Goal: Task Accomplishment & Management: Use online tool/utility

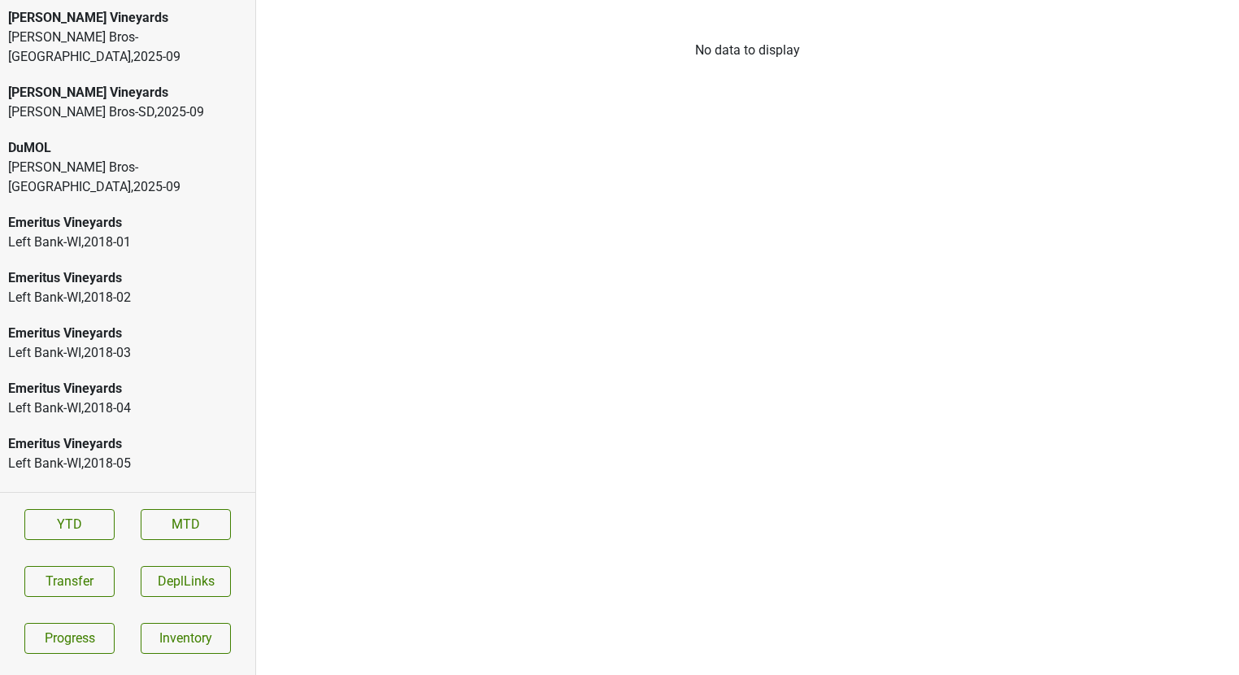
click at [92, 17] on div "Buehler Vineyards" at bounding box center [127, 18] width 239 height 20
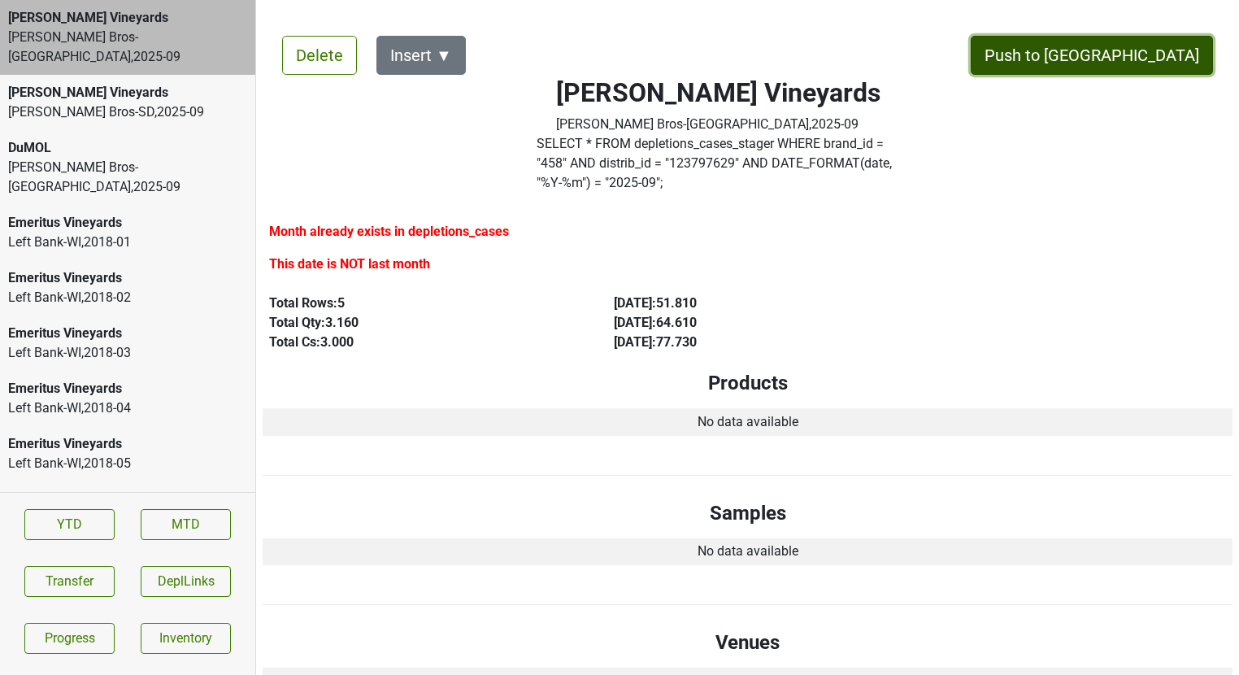
click at [1133, 61] on button "Push to [GEOGRAPHIC_DATA]" at bounding box center [1092, 55] width 242 height 39
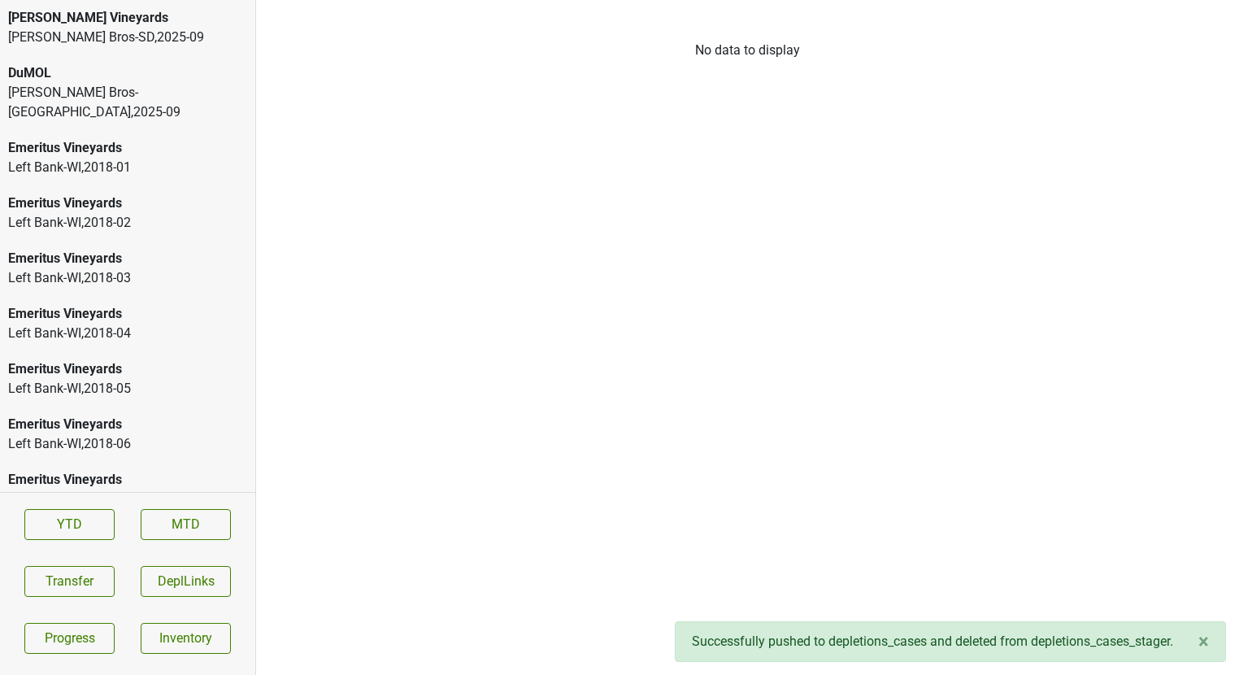
click at [119, 35] on div "Johnson Bros-SD , 2025 - 09" at bounding box center [127, 38] width 239 height 20
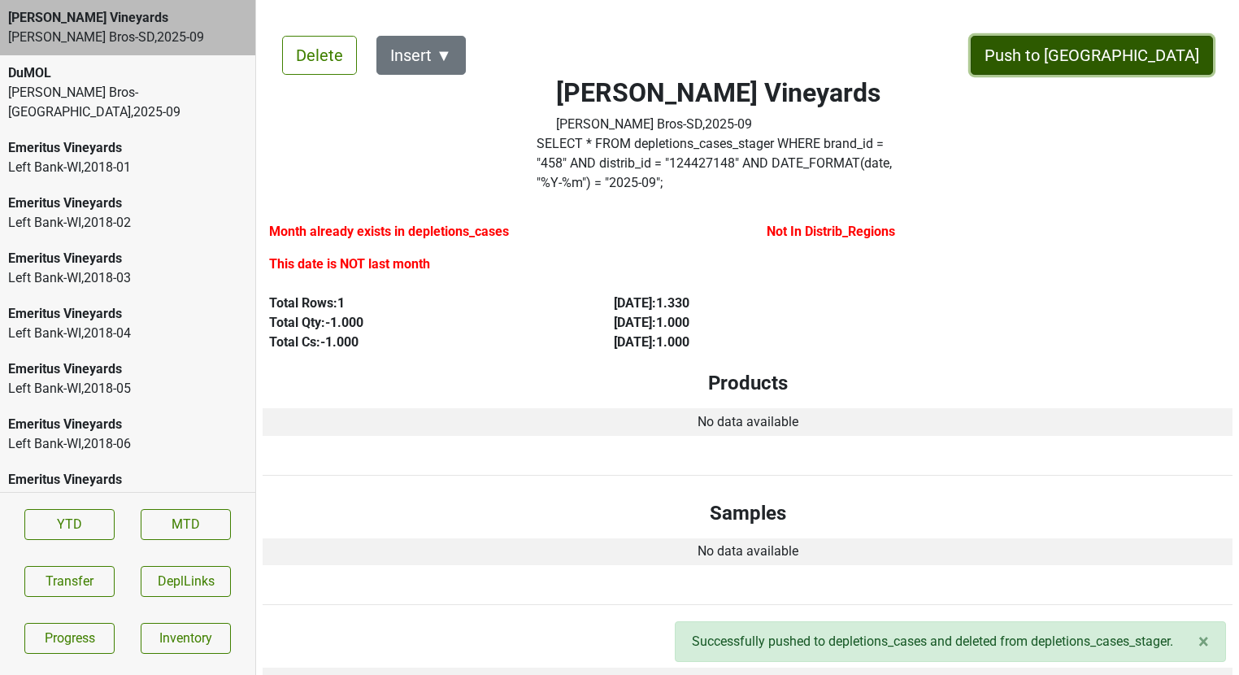
click at [1164, 53] on button "Push to [GEOGRAPHIC_DATA]" at bounding box center [1092, 55] width 242 height 39
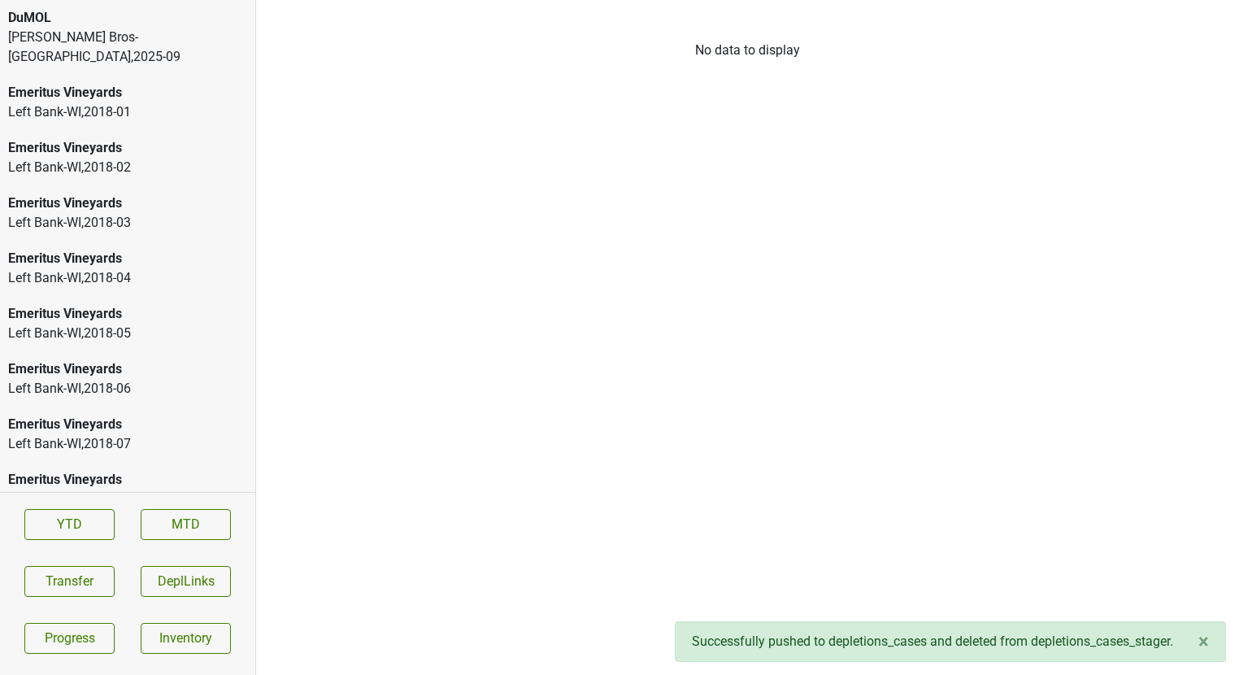
click at [119, 18] on div "DuMOL" at bounding box center [127, 18] width 239 height 20
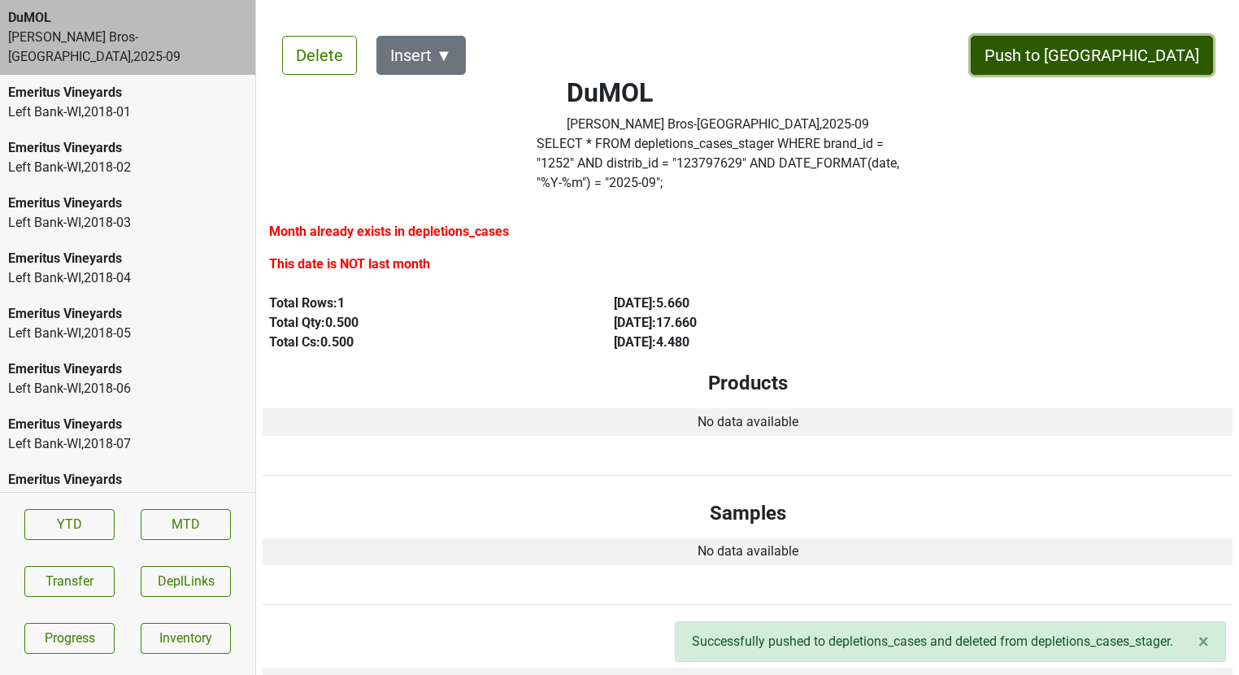
click at [1128, 43] on button "Push to [GEOGRAPHIC_DATA]" at bounding box center [1092, 55] width 242 height 39
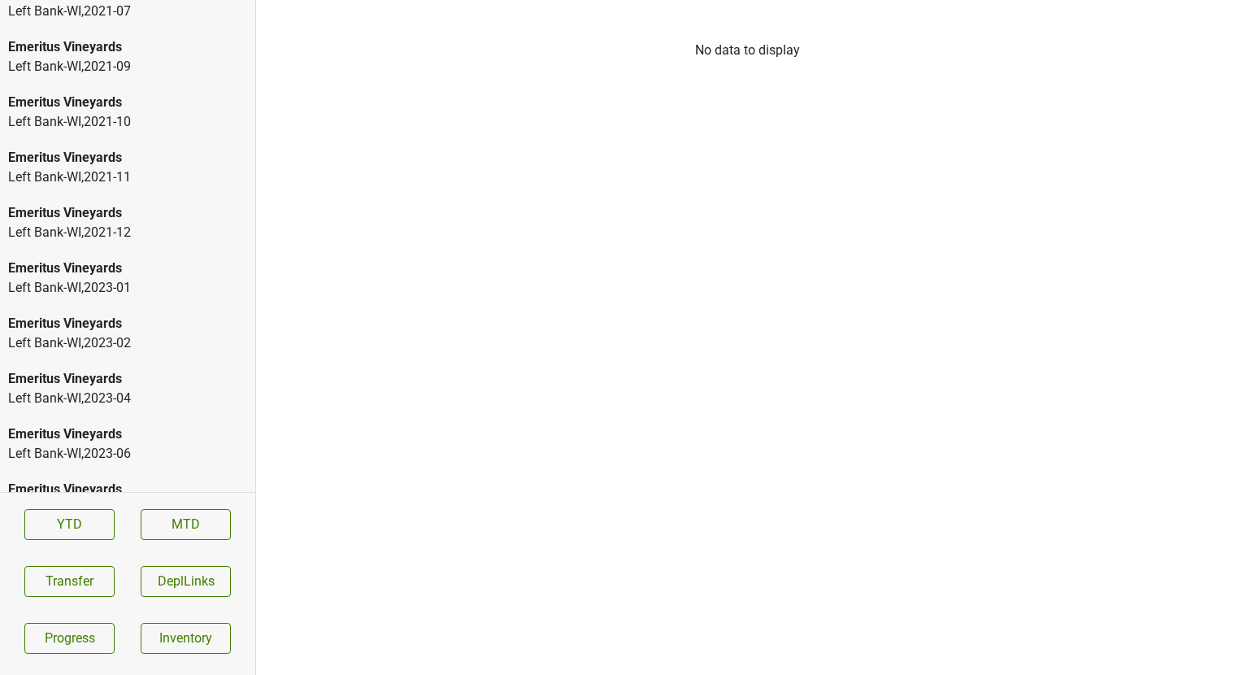
scroll to position [2439, 0]
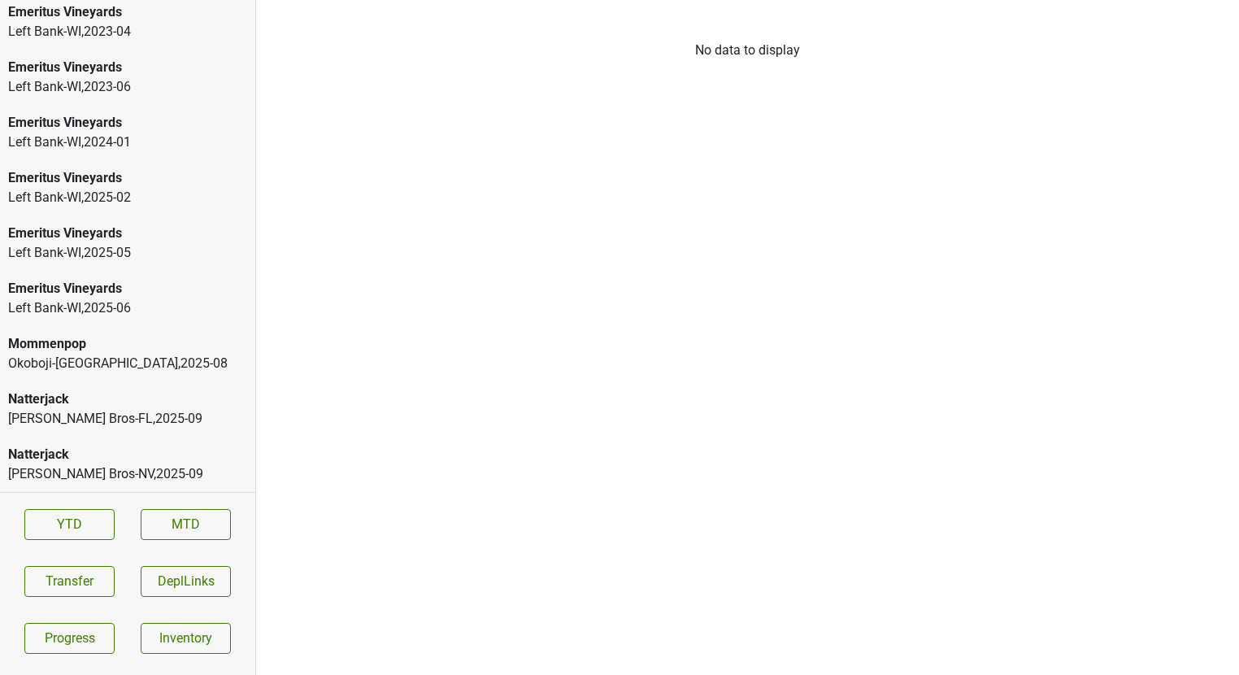
click at [34, 481] on div "Johnson Bros-NV , 2025 - 09" at bounding box center [127, 474] width 239 height 20
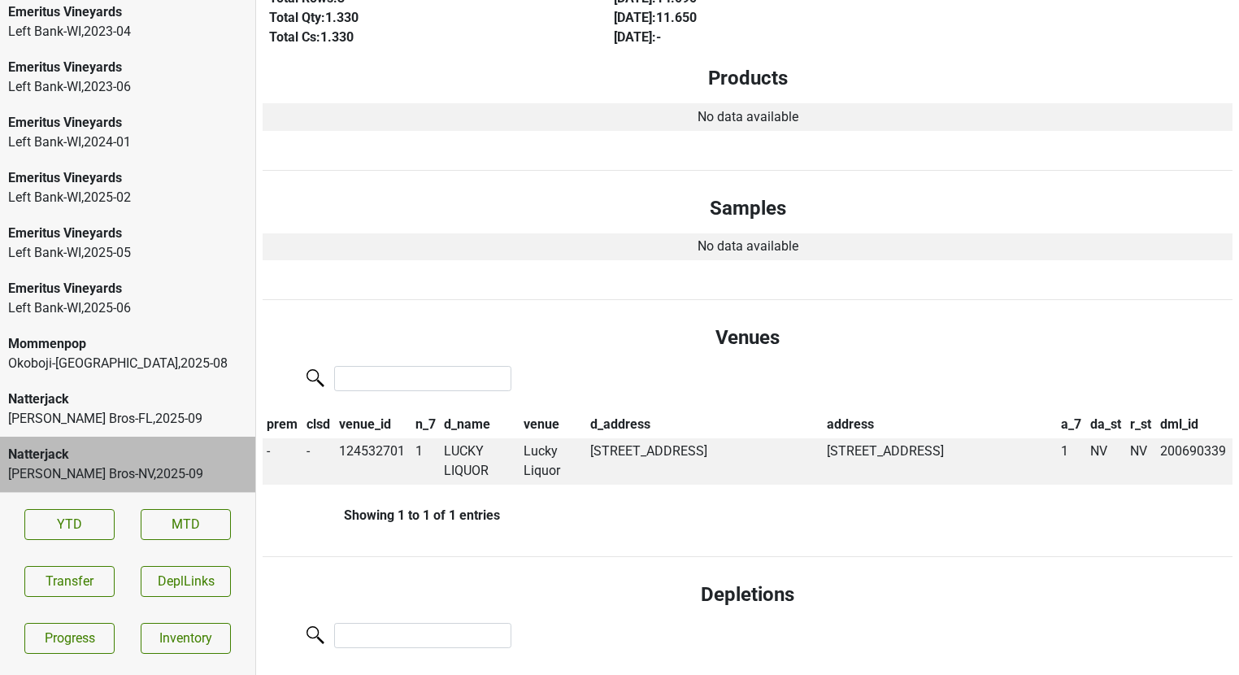
scroll to position [0, 0]
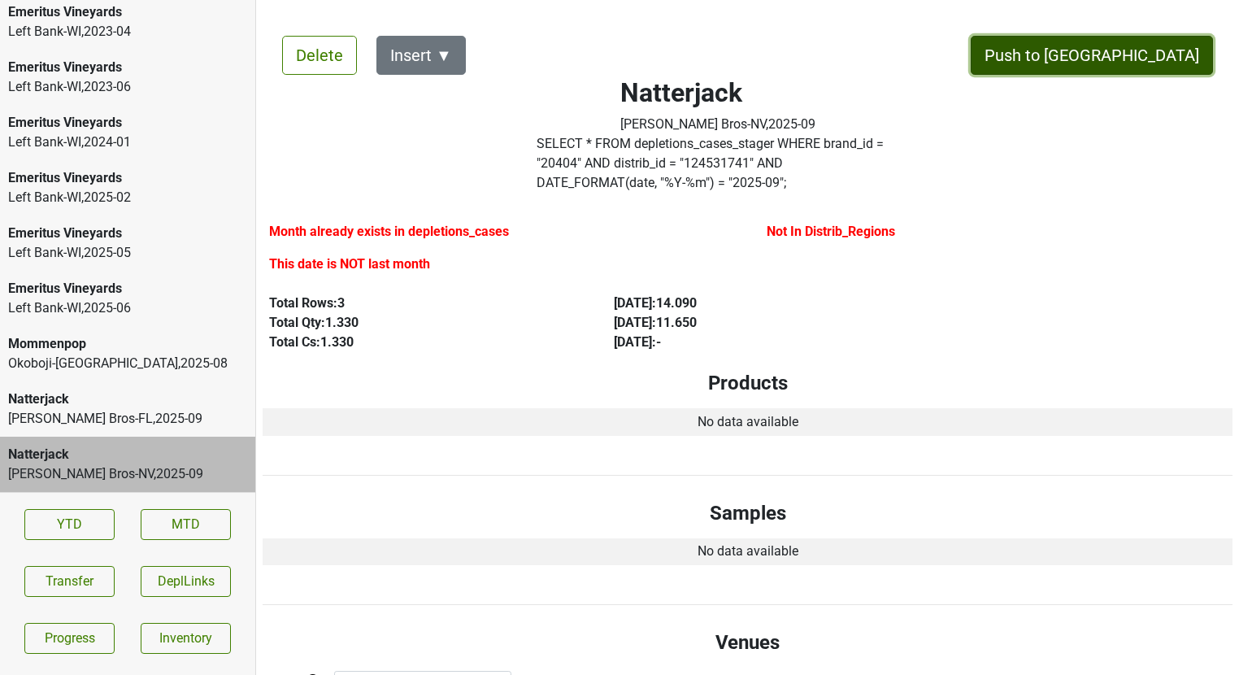
click at [1150, 45] on button "Push to [GEOGRAPHIC_DATA]" at bounding box center [1092, 55] width 242 height 39
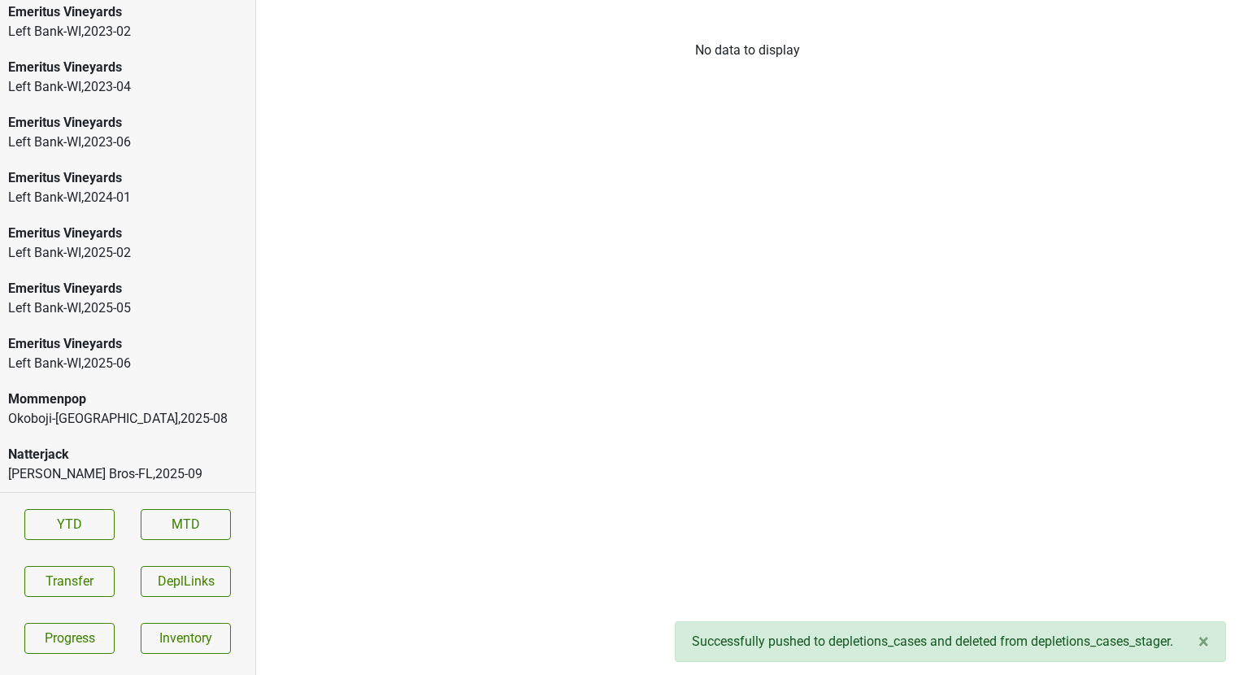
scroll to position [2384, 0]
click at [43, 468] on div "Johnson Bros-FL , 2025 - 09" at bounding box center [127, 474] width 239 height 20
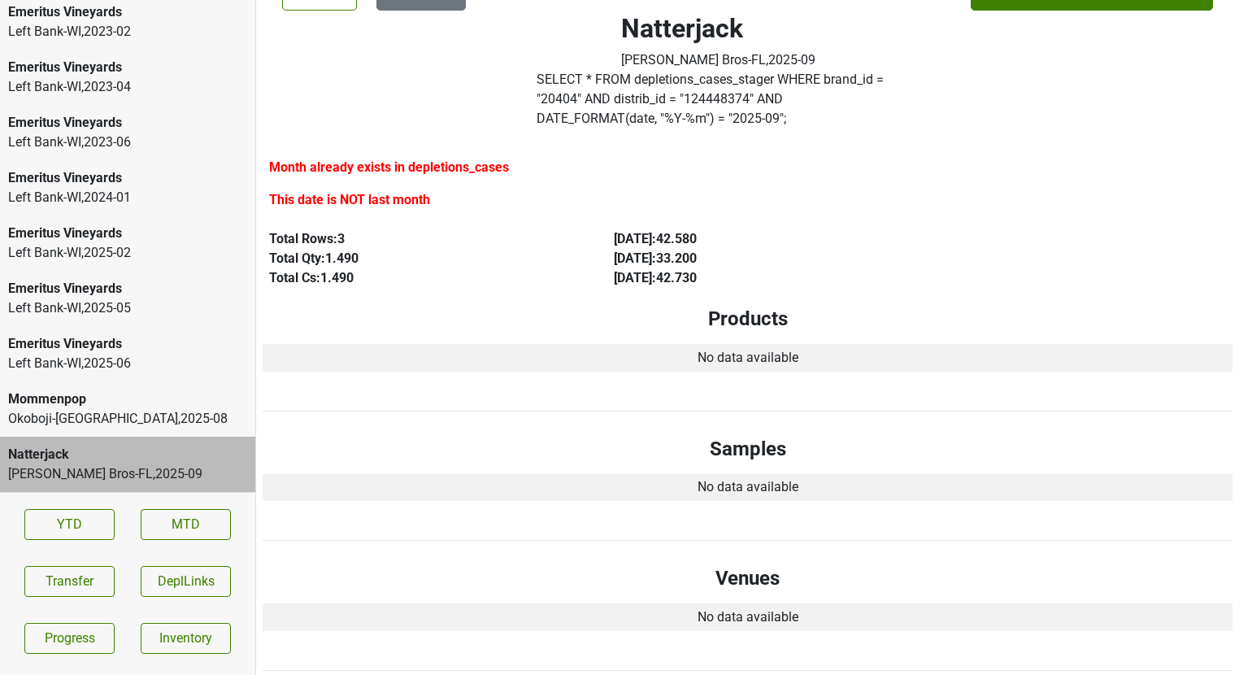
scroll to position [0, 0]
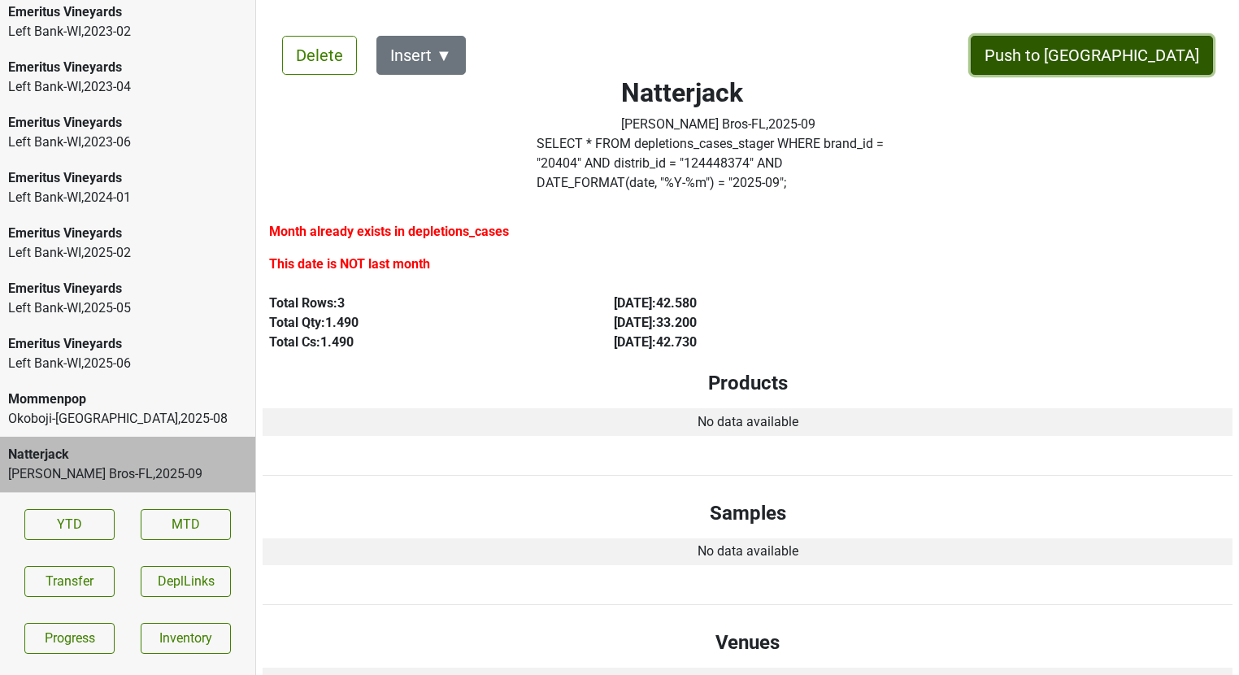
click at [1172, 50] on button "Push to [GEOGRAPHIC_DATA]" at bounding box center [1092, 55] width 242 height 39
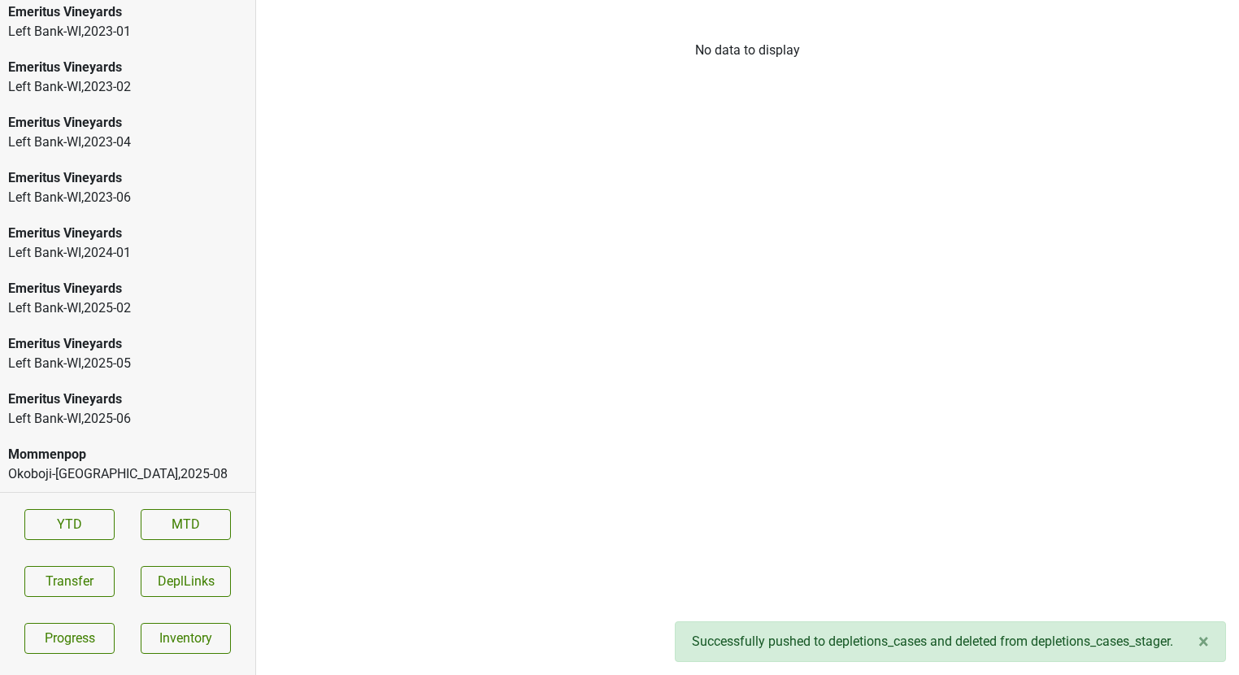
scroll to position [2328, 0]
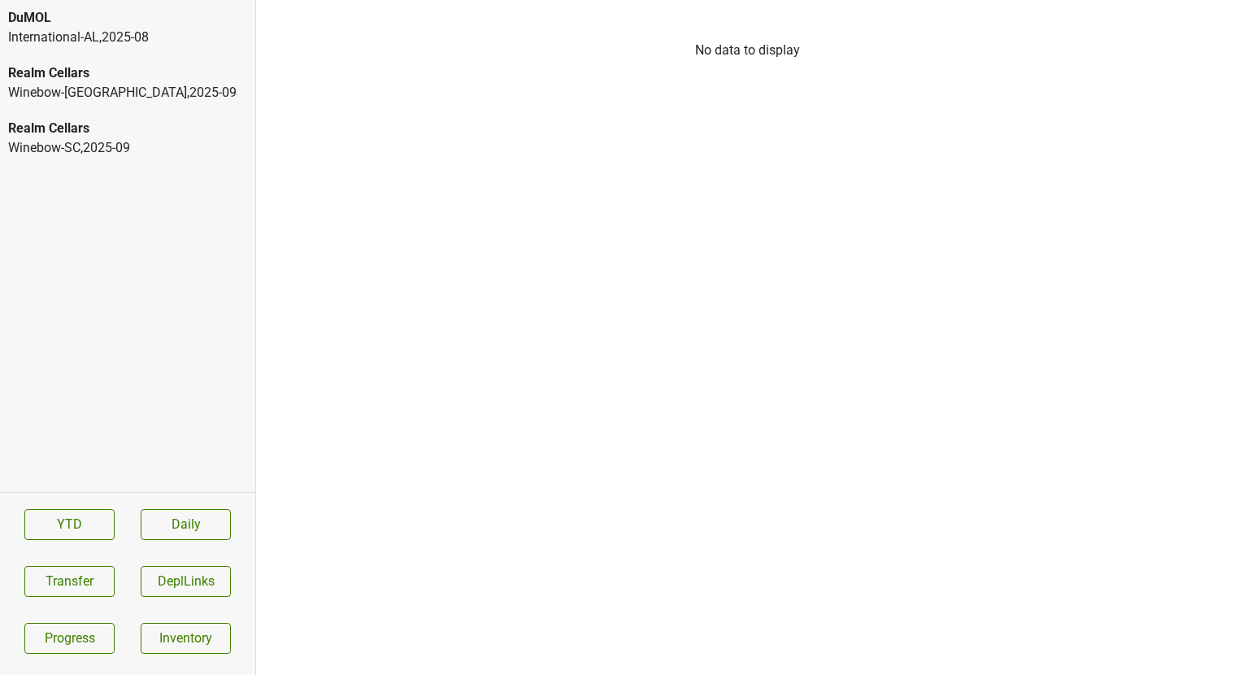
click at [169, 33] on div "International-AL , 2025 - 08" at bounding box center [127, 38] width 239 height 20
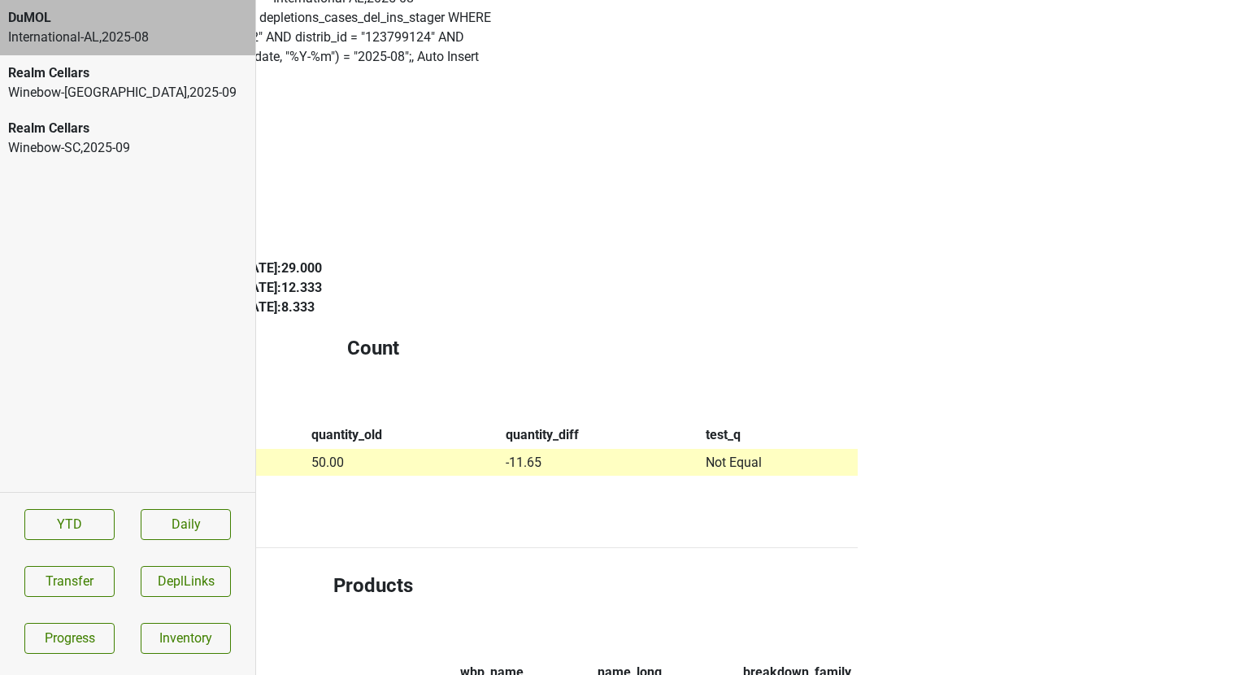
scroll to position [0, 375]
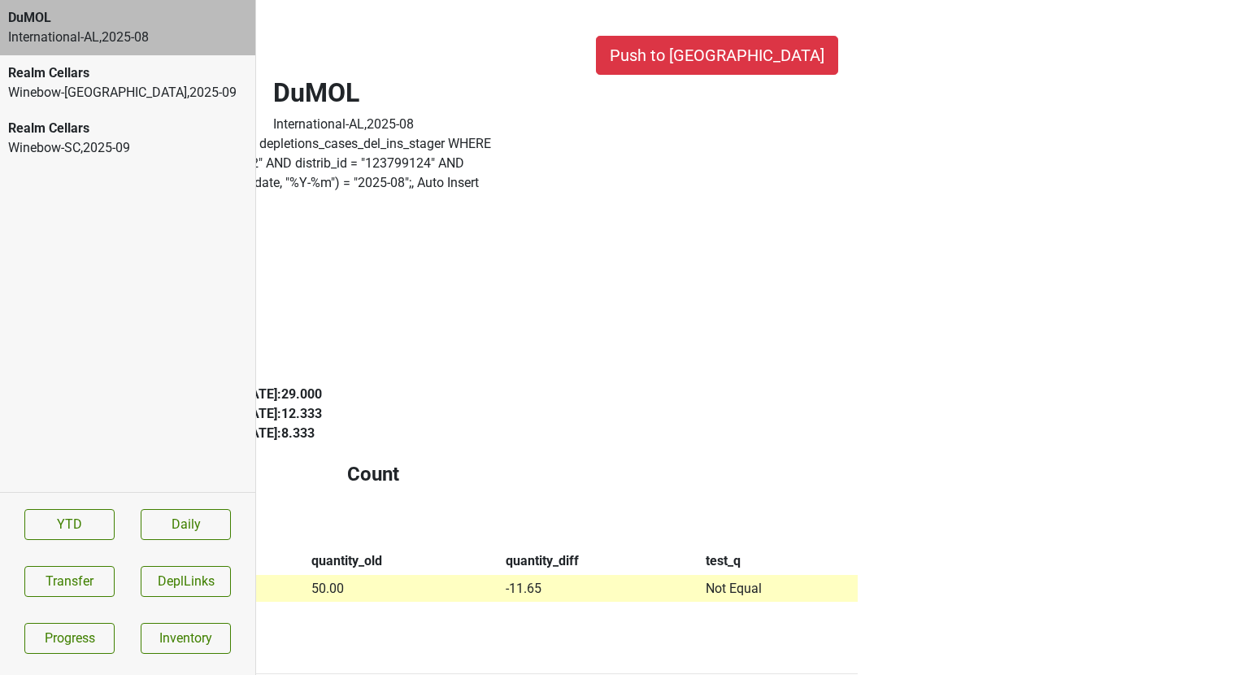
click at [526, 135] on label "SELECT * FROM depletions_cases_del_ins_stager WHERE brand_id = " 1252 " AND dis…" at bounding box center [344, 163] width 364 height 59
click at [181, 142] on div "Winebow-SC , 2025 - 09" at bounding box center [127, 148] width 239 height 20
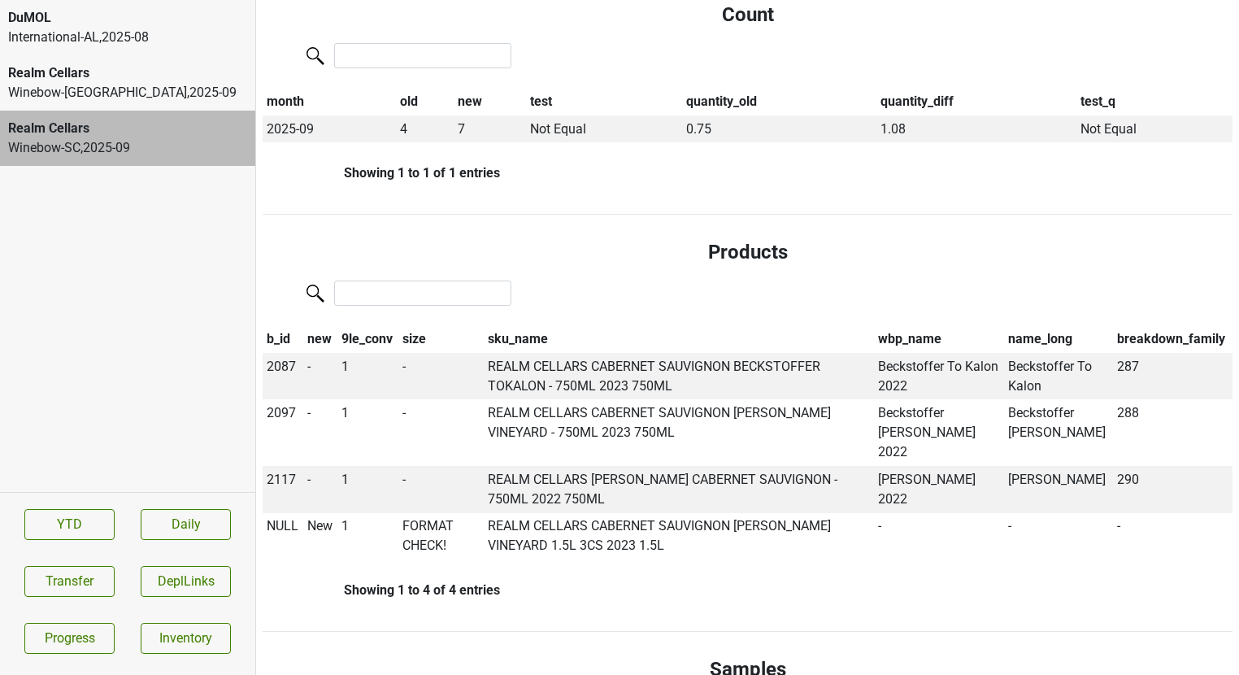
scroll to position [338, 0]
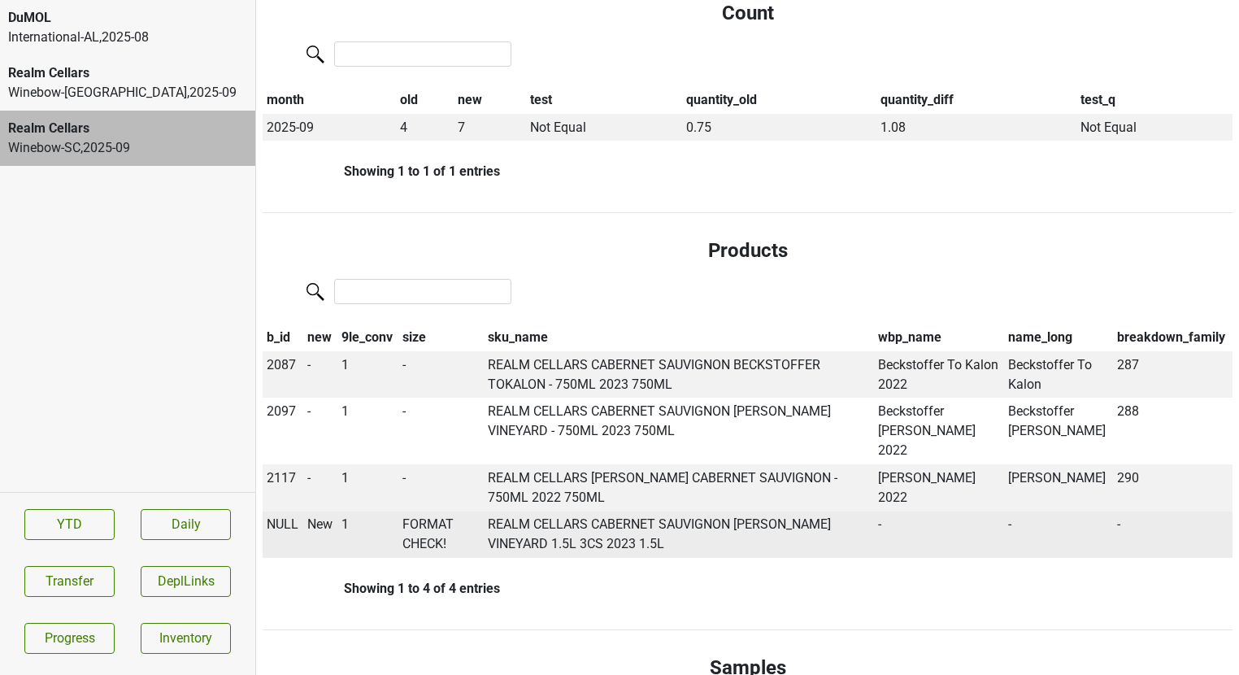
click at [281, 516] on span "NULL" at bounding box center [283, 523] width 32 height 15
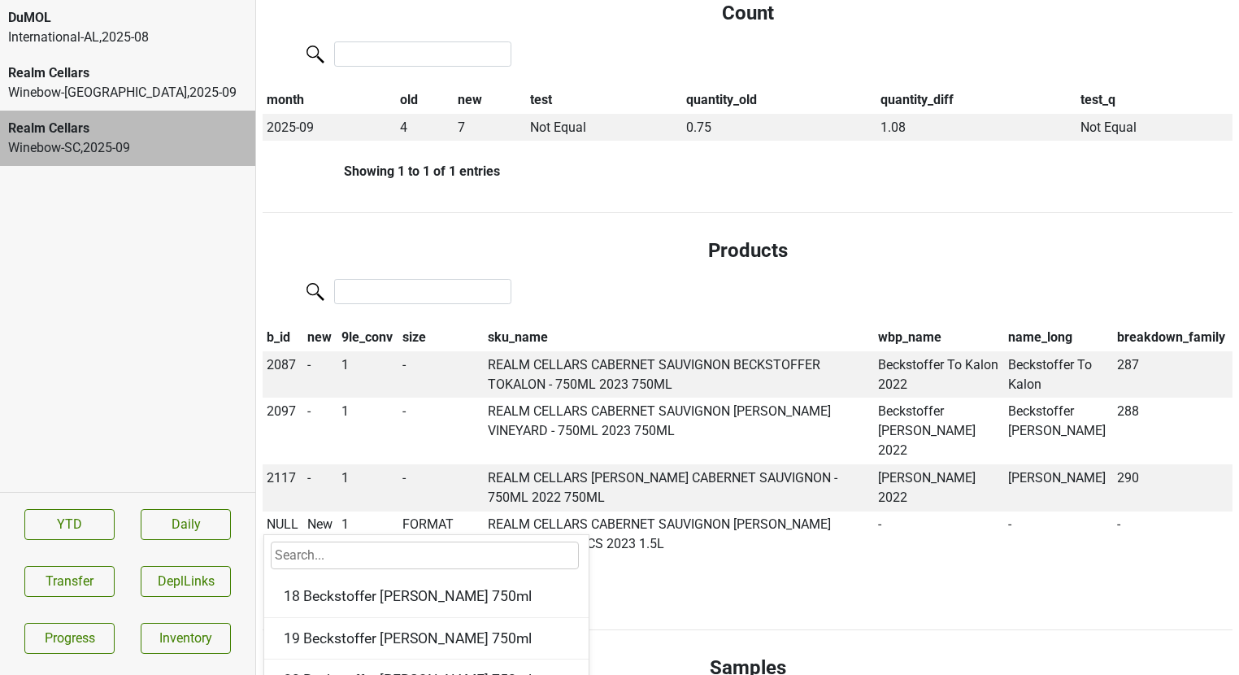
click at [720, 544] on div "b_id new 9le_conv size sku_name wbp_name name_long breakdown_family 2087 - 1 - …" at bounding box center [748, 433] width 970 height 315
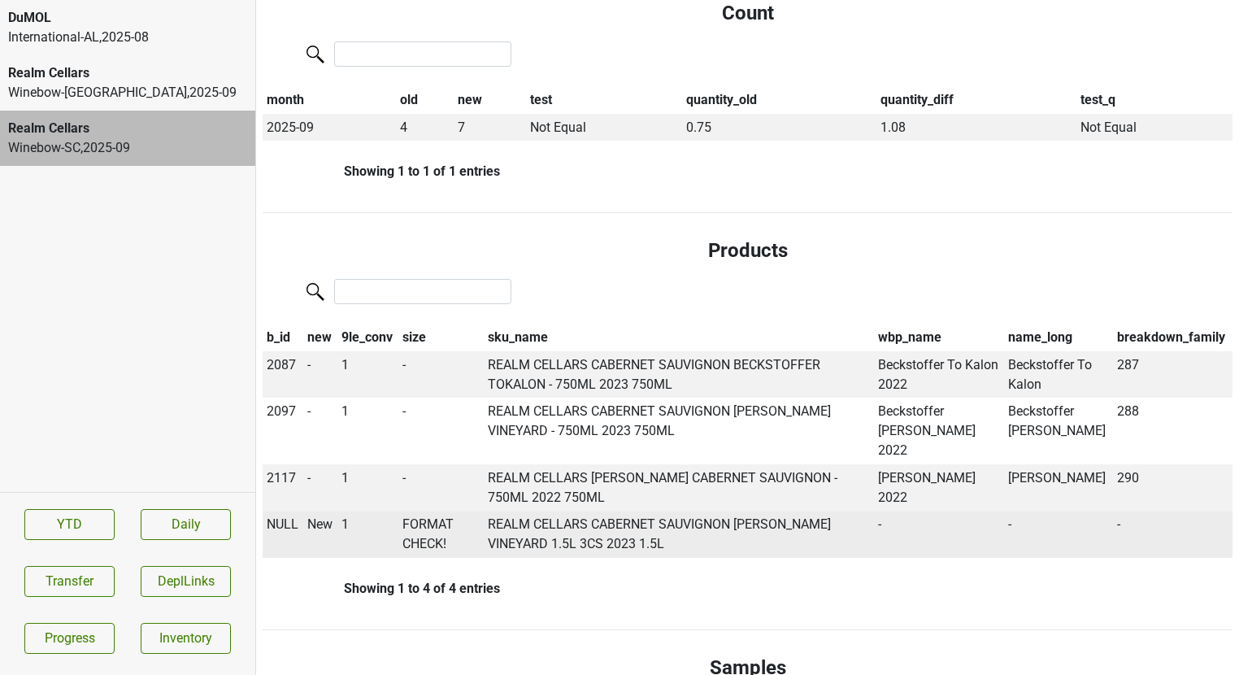
click at [290, 516] on span "NULL" at bounding box center [283, 523] width 32 height 15
type input "23"
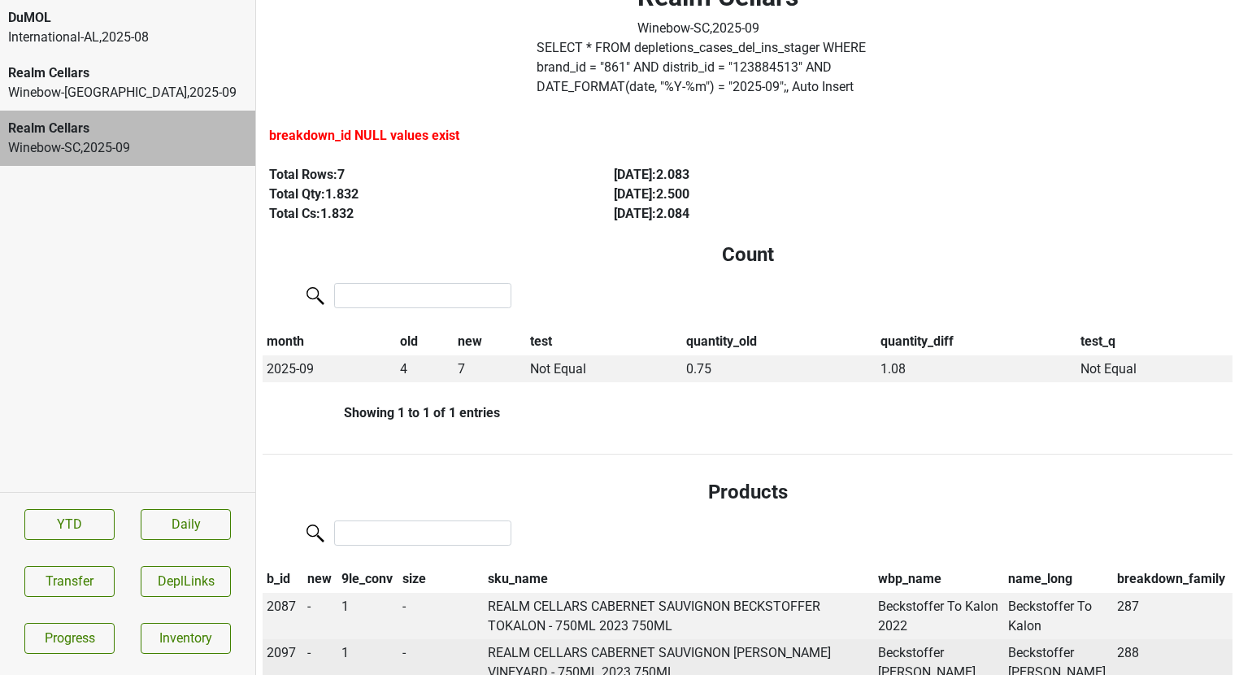
scroll to position [0, 0]
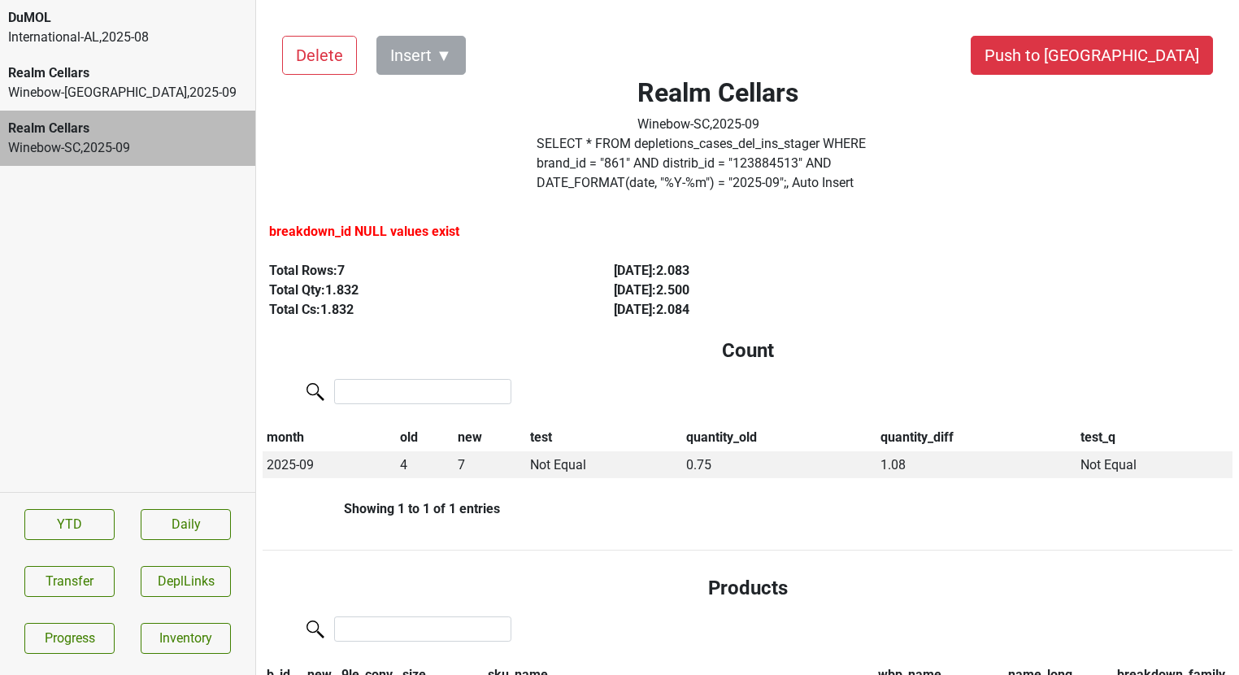
click at [592, 162] on label "SELECT * FROM depletions_cases_del_ins_stager WHERE brand_id = " 861 " AND dist…" at bounding box center [719, 163] width 364 height 59
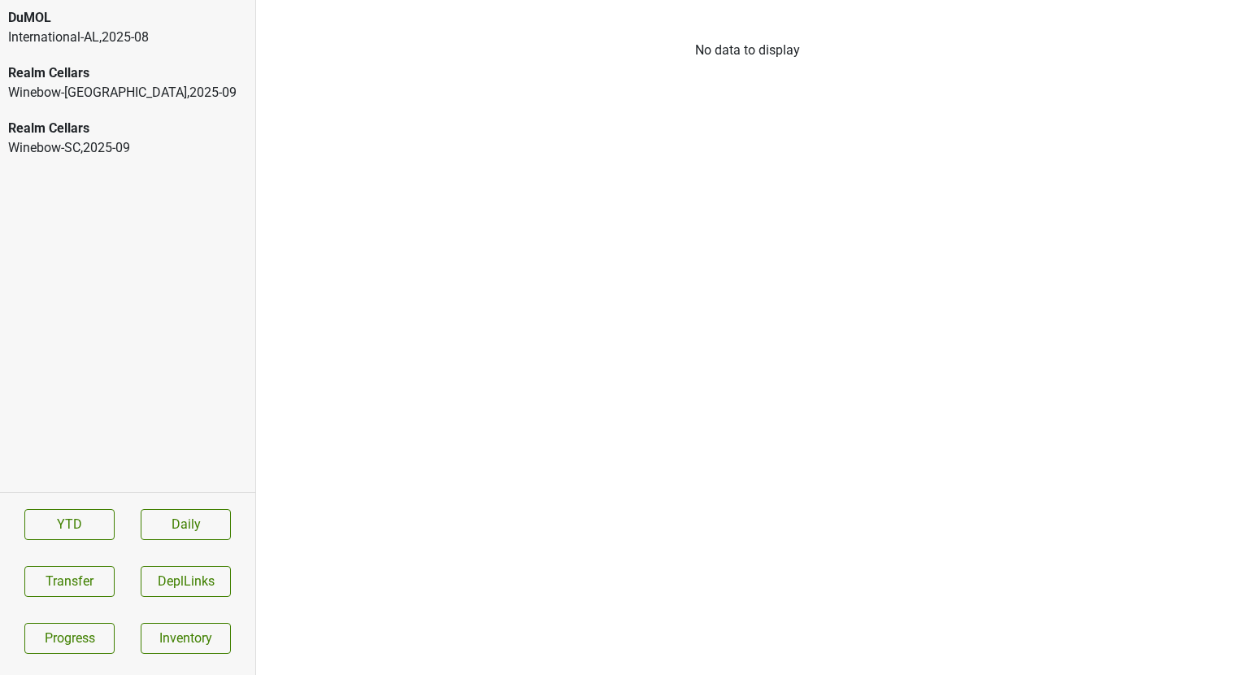
click at [122, 145] on div "Winebow-SC , 2025 - 09" at bounding box center [127, 148] width 239 height 20
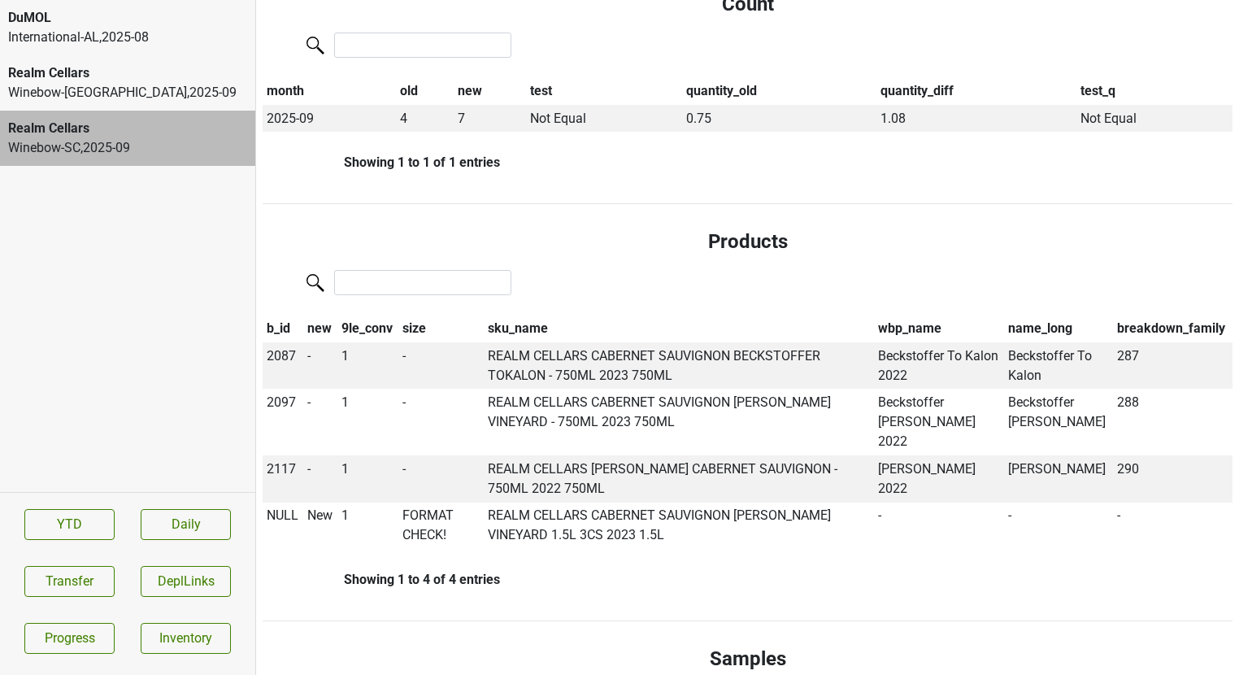
scroll to position [361, 0]
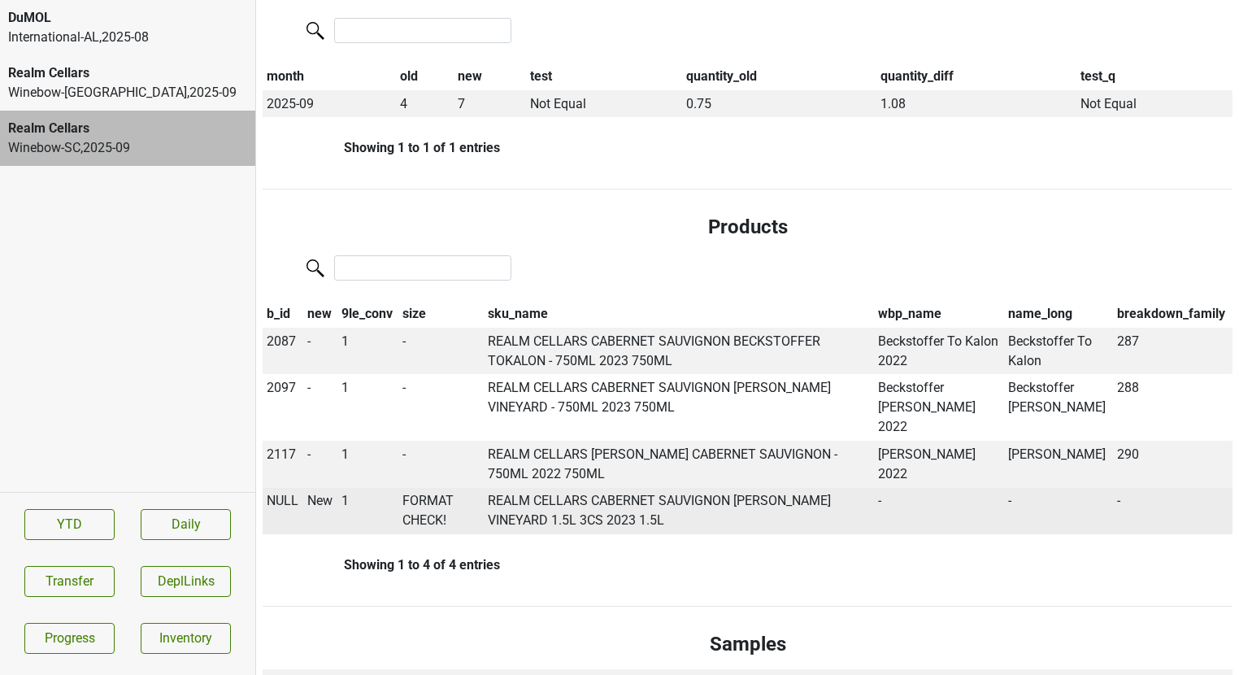
click at [285, 493] on span "NULL" at bounding box center [283, 500] width 32 height 15
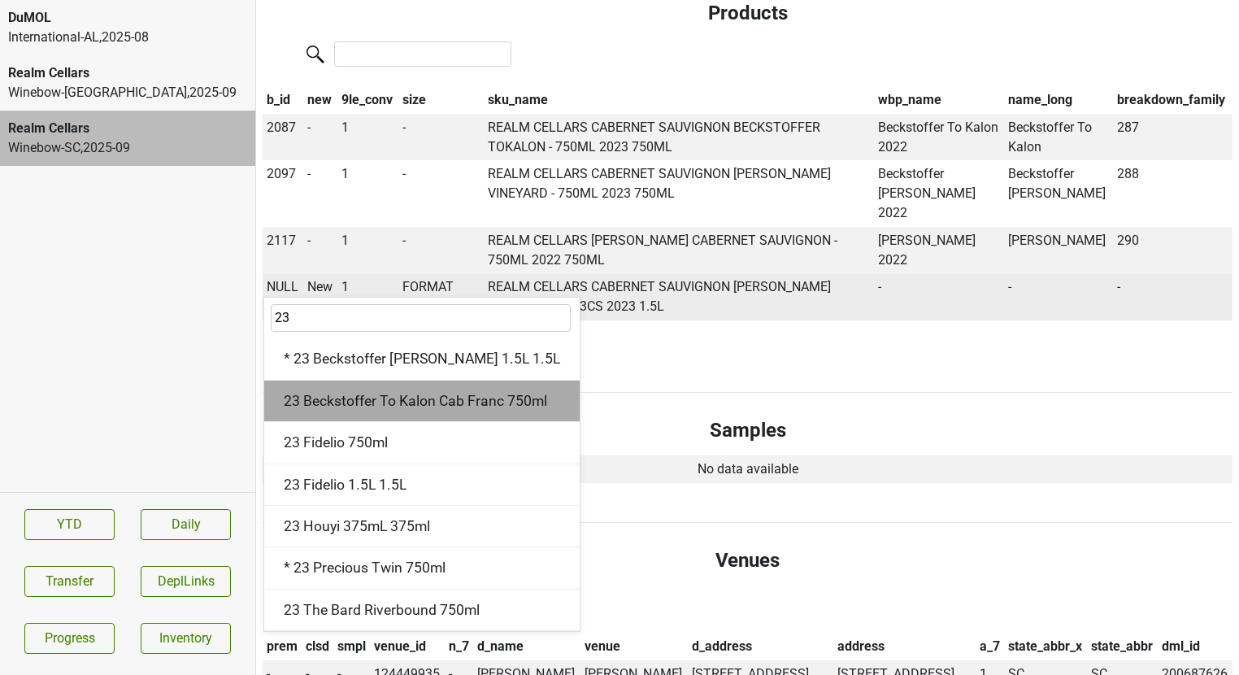
scroll to position [559, 0]
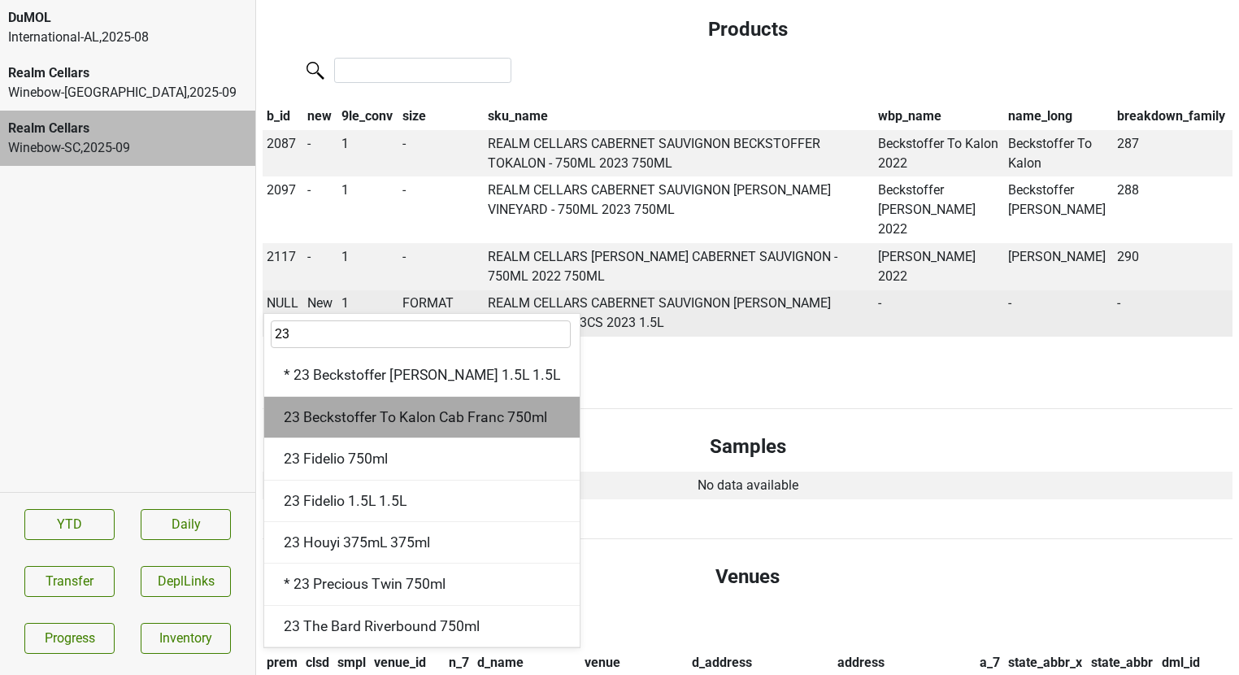
type input "23"
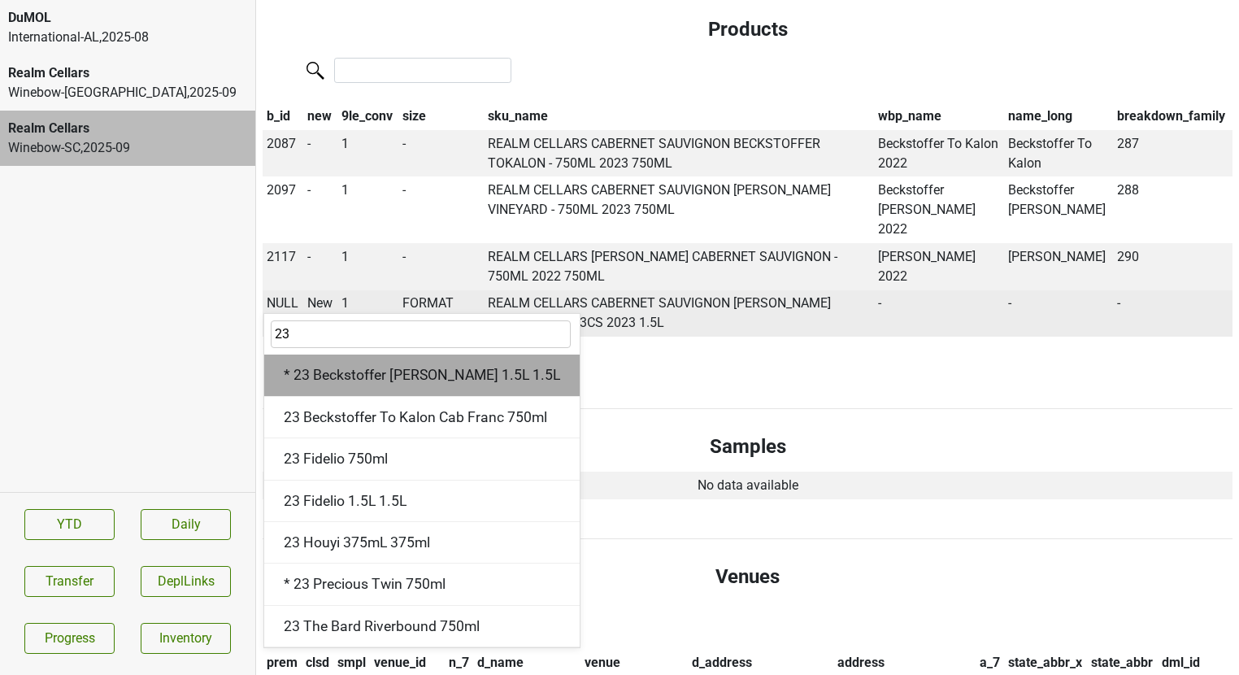
click at [321, 355] on div "* 23 Beckstoffer [PERSON_NAME] 1.5L 1.5L" at bounding box center [422, 375] width 316 height 41
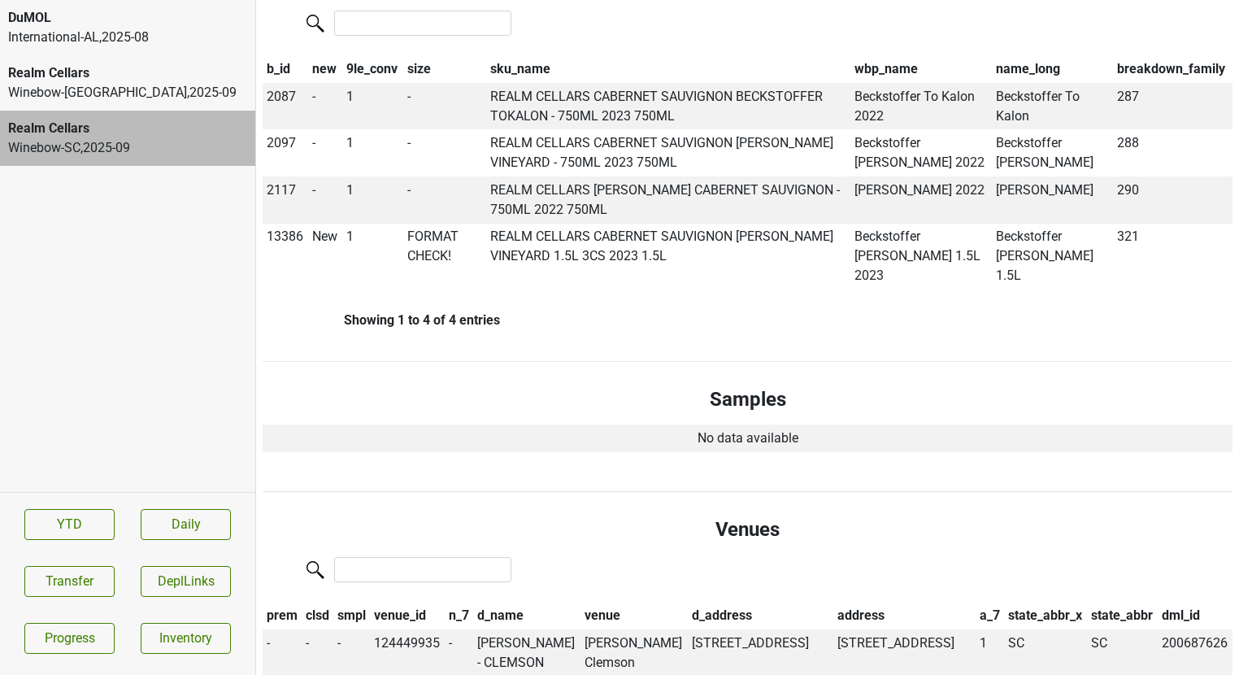
scroll to position [563, 0]
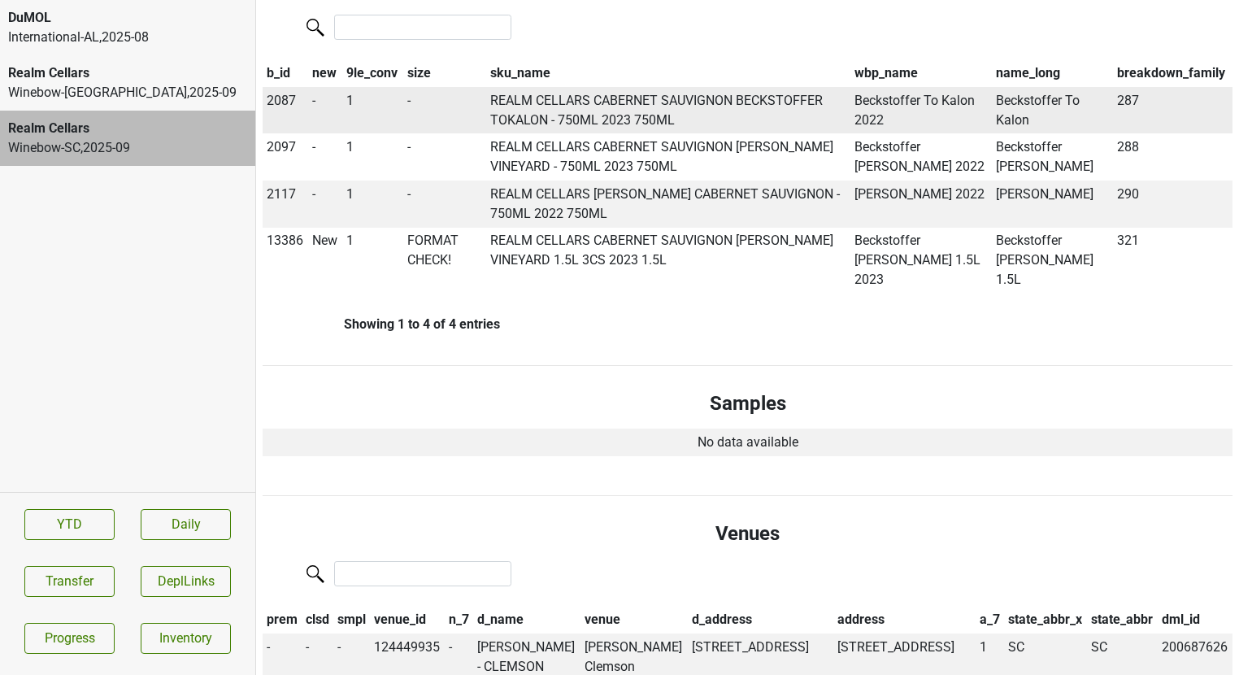
click at [285, 103] on span "2087" at bounding box center [281, 100] width 29 height 15
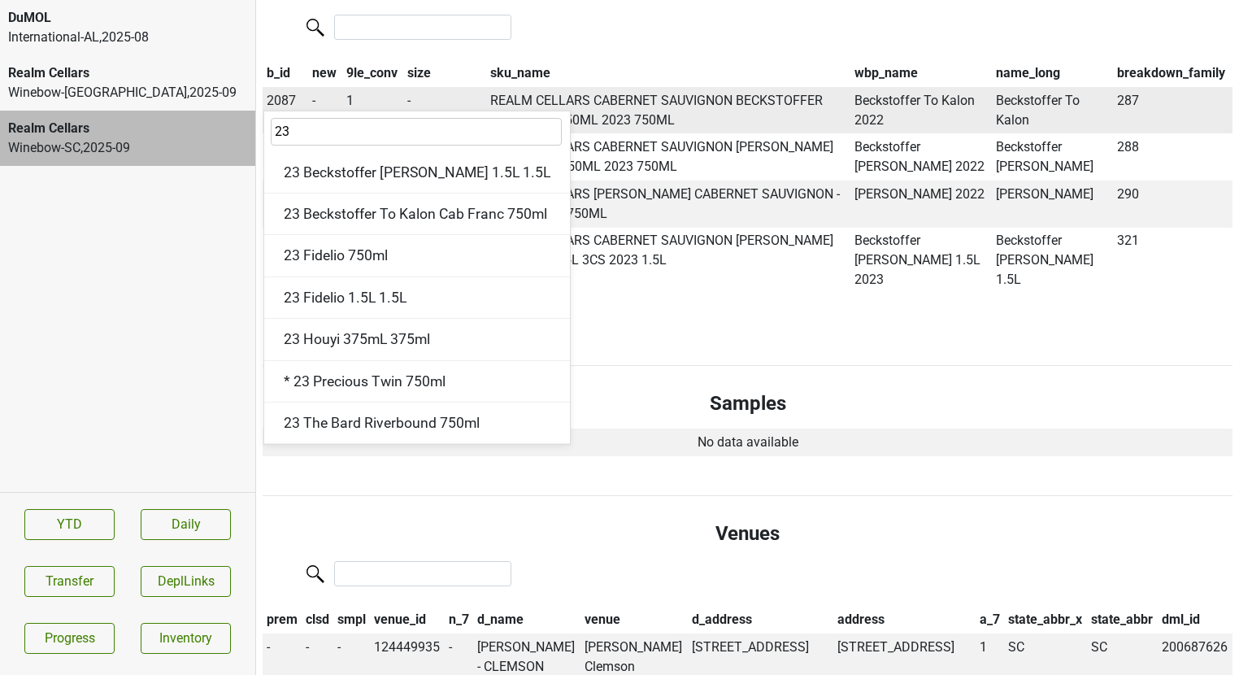
type input "23"
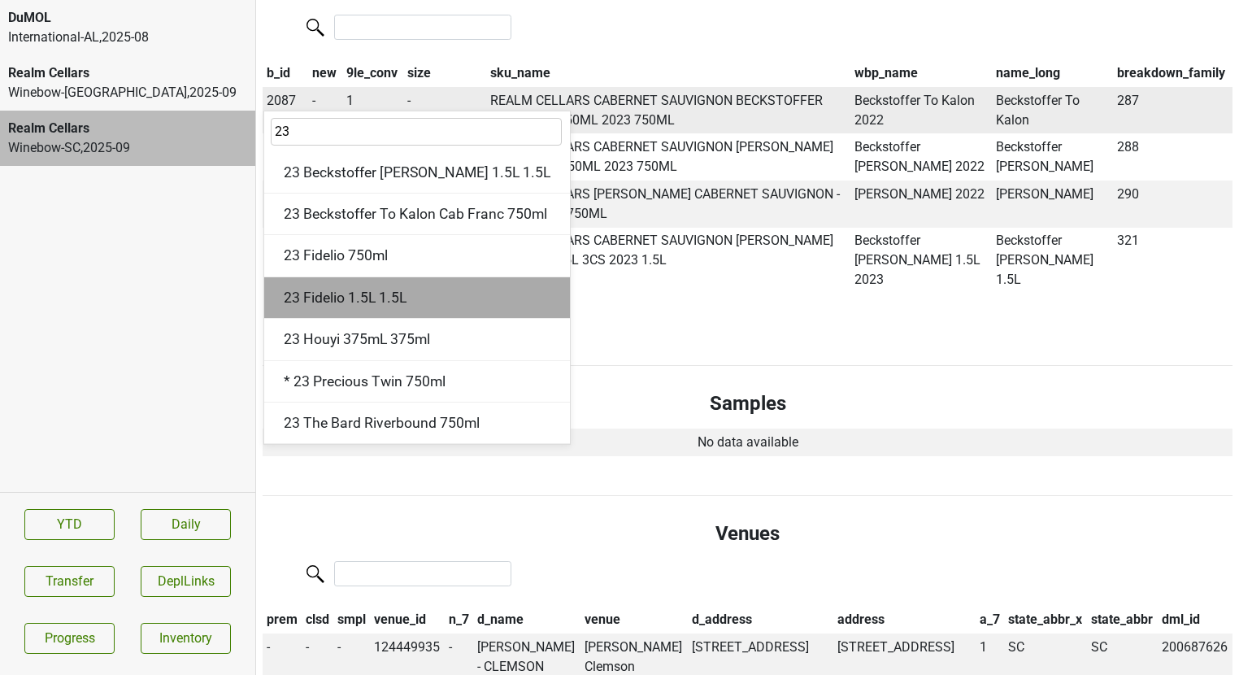
scroll to position [511, 0]
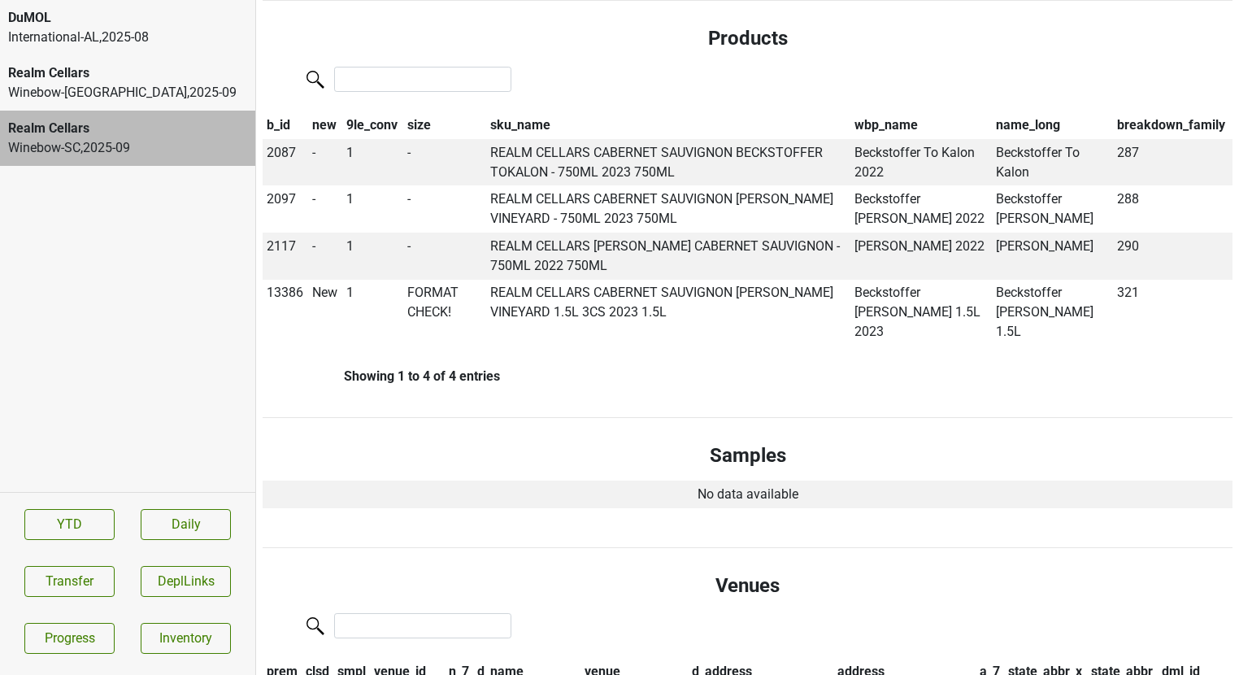
click at [94, 93] on div "Winebow-[GEOGRAPHIC_DATA] , 2025 - 09" at bounding box center [127, 93] width 239 height 20
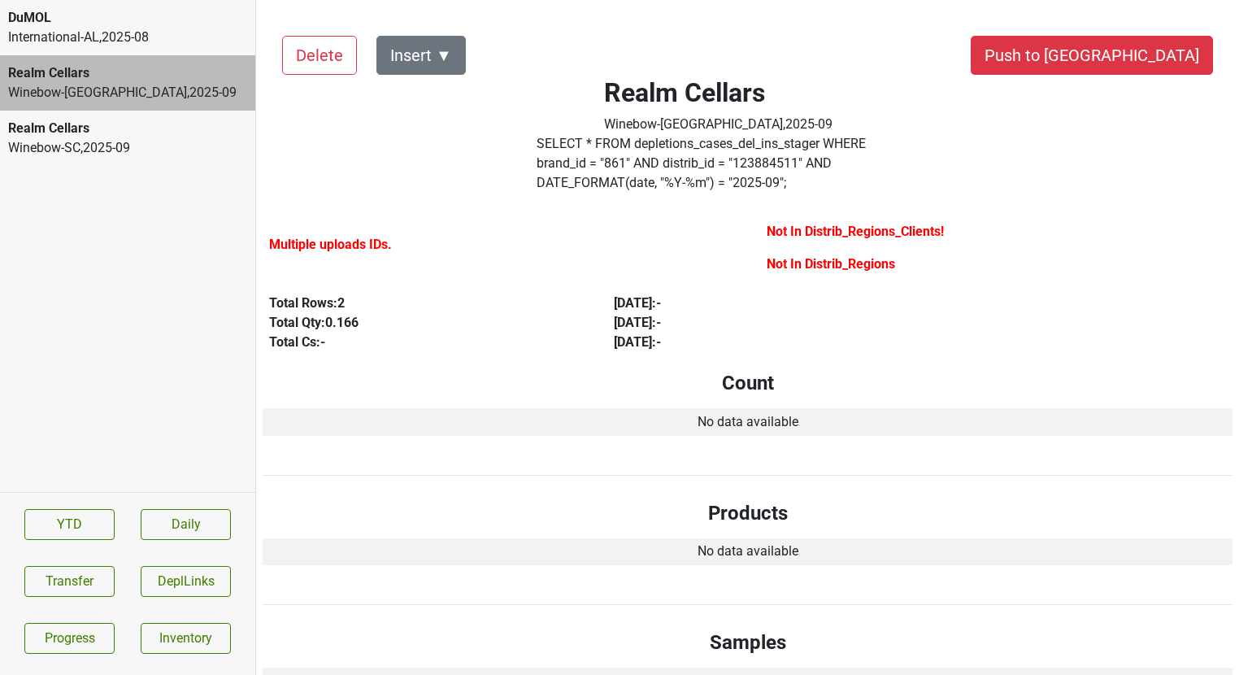
click at [91, 142] on div "Winebow-SC , 2025 - 09" at bounding box center [127, 148] width 239 height 20
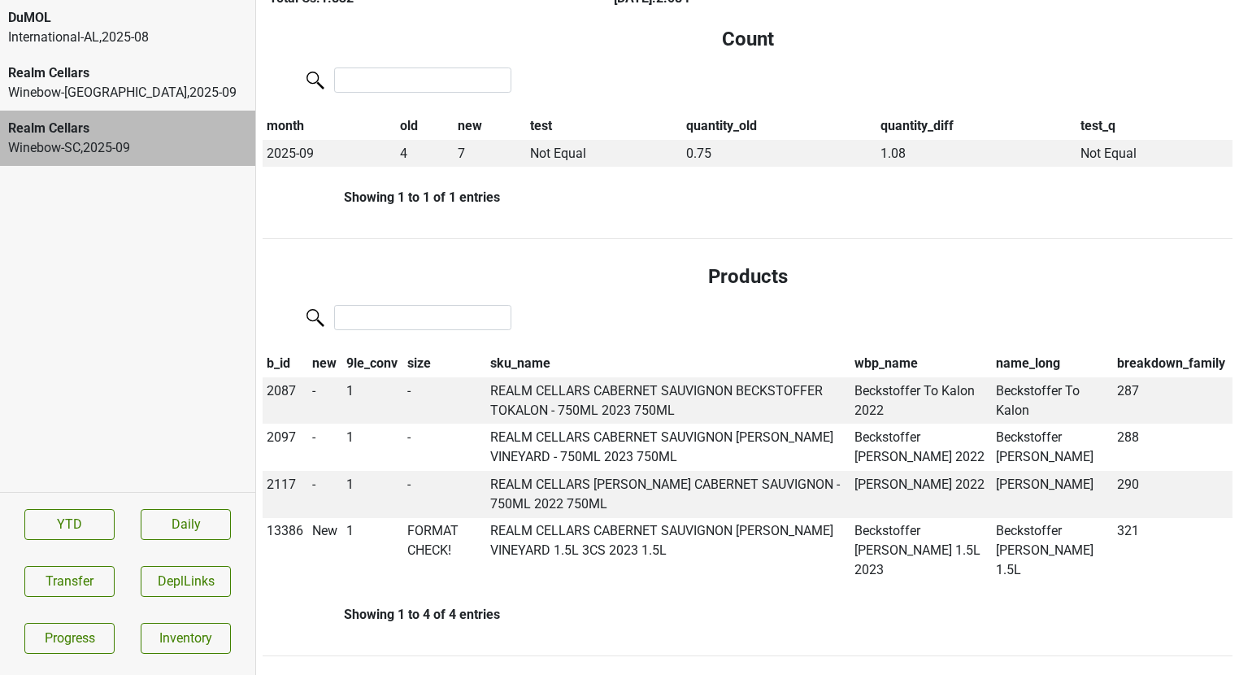
scroll to position [329, 0]
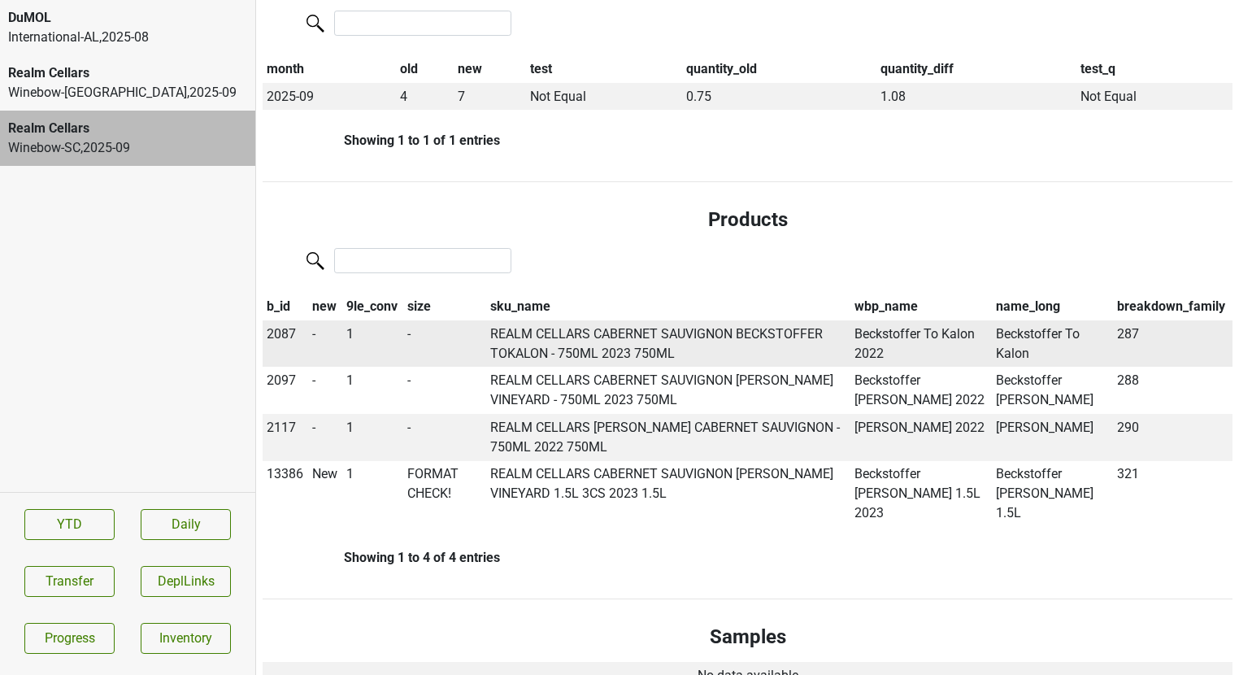
click at [281, 338] on span "2087" at bounding box center [281, 333] width 29 height 15
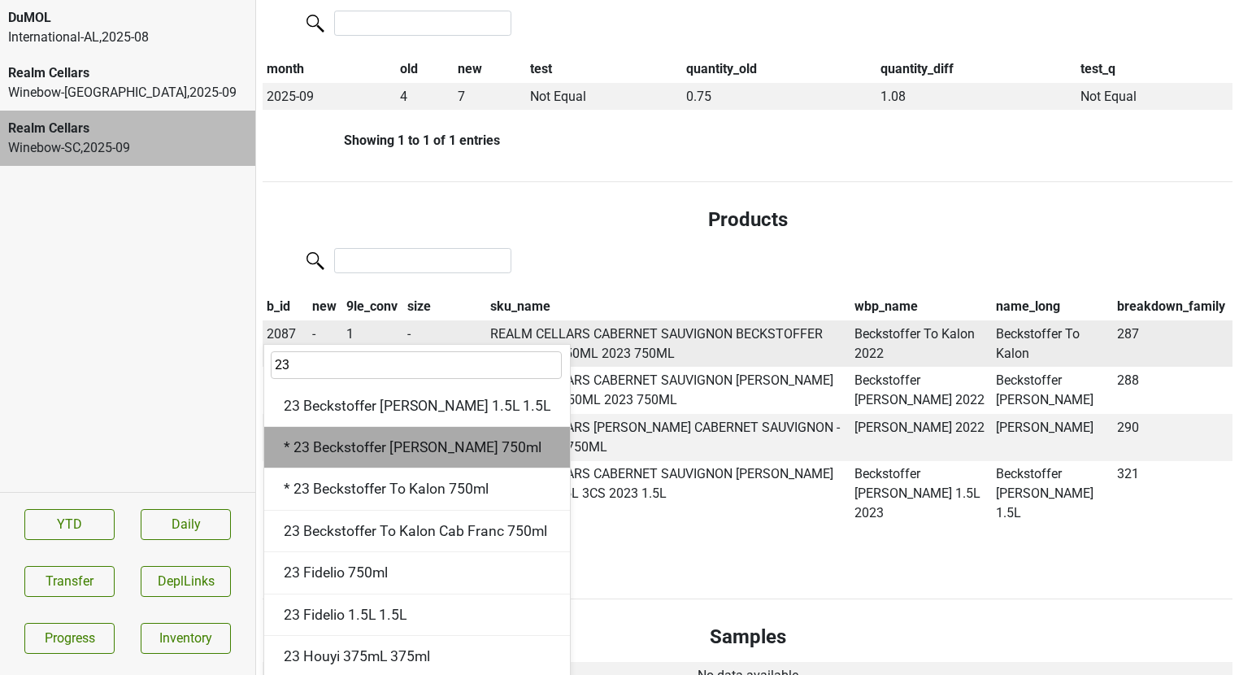
type input "23"
click at [435, 436] on div "* 23 Beckstoffer [PERSON_NAME] 750ml" at bounding box center [417, 447] width 306 height 41
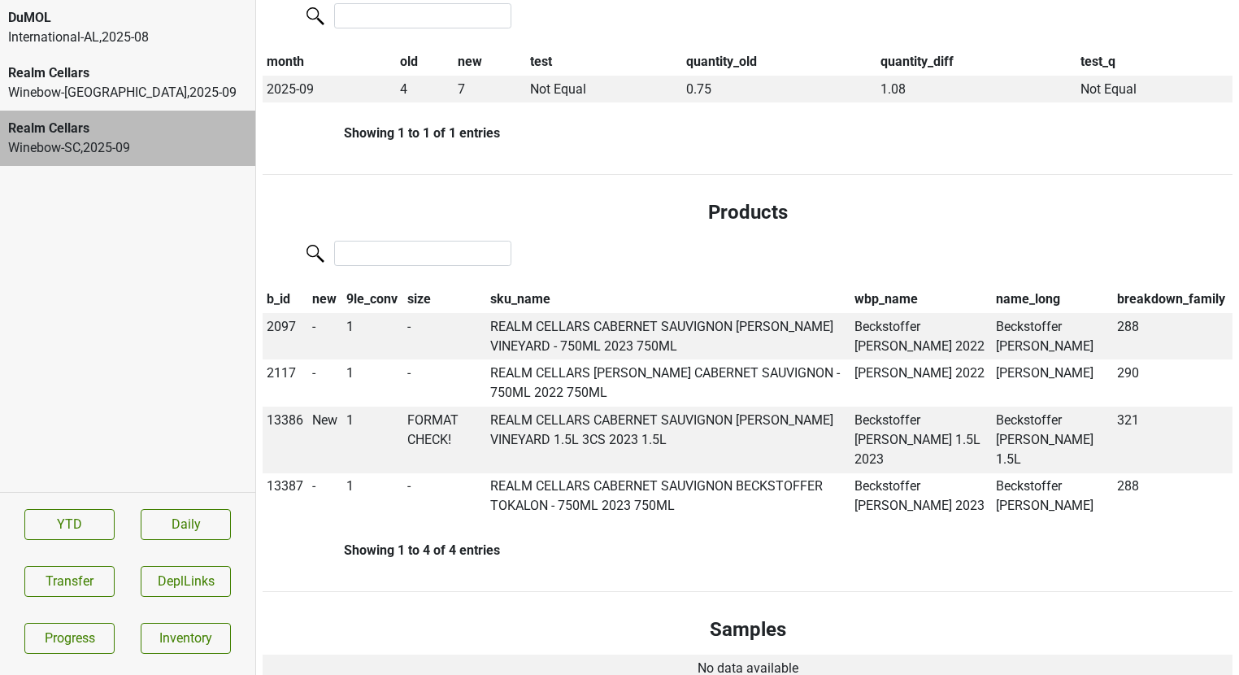
scroll to position [341, 0]
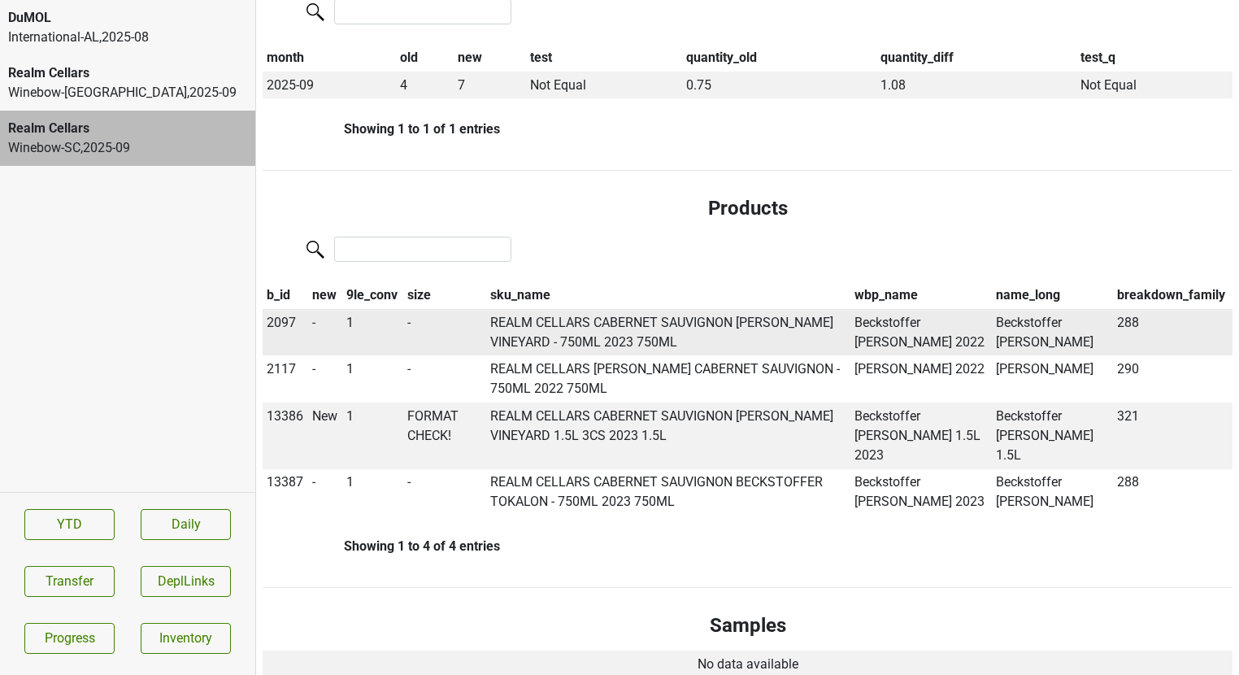
click at [281, 319] on span "2097" at bounding box center [281, 322] width 29 height 15
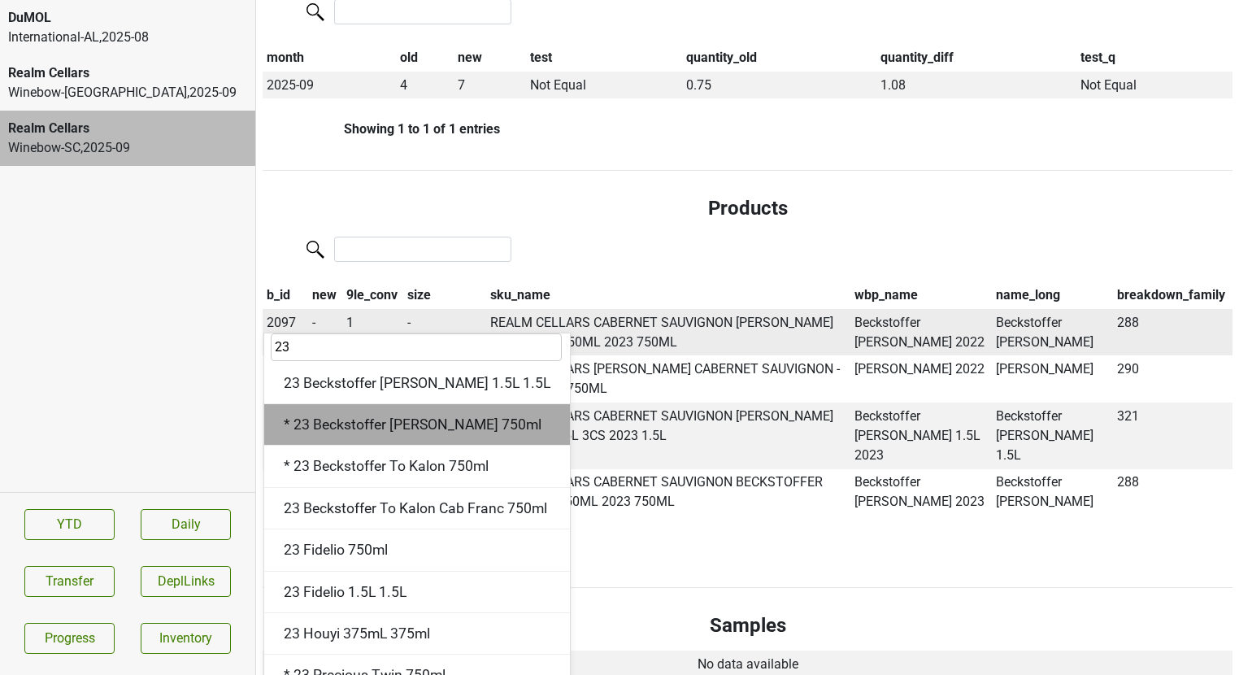
scroll to position [8, 0]
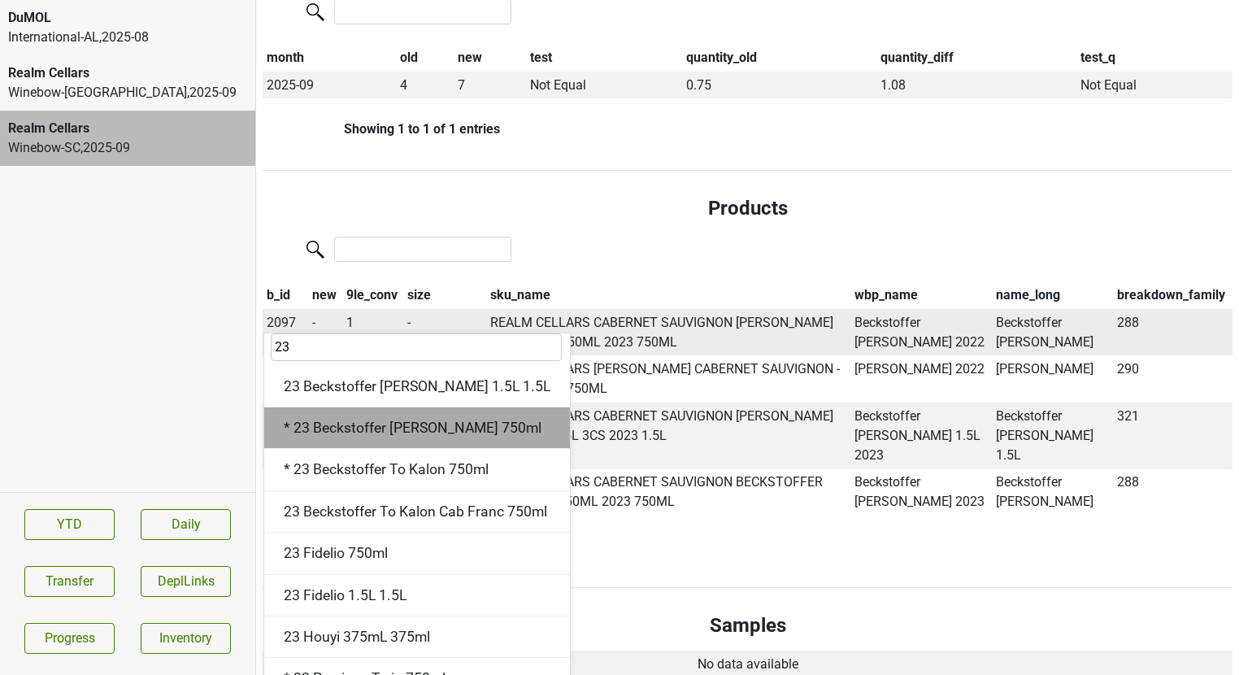
type input "23"
click at [419, 431] on div "* 23 Beckstoffer [PERSON_NAME] 750ml" at bounding box center [417, 427] width 306 height 41
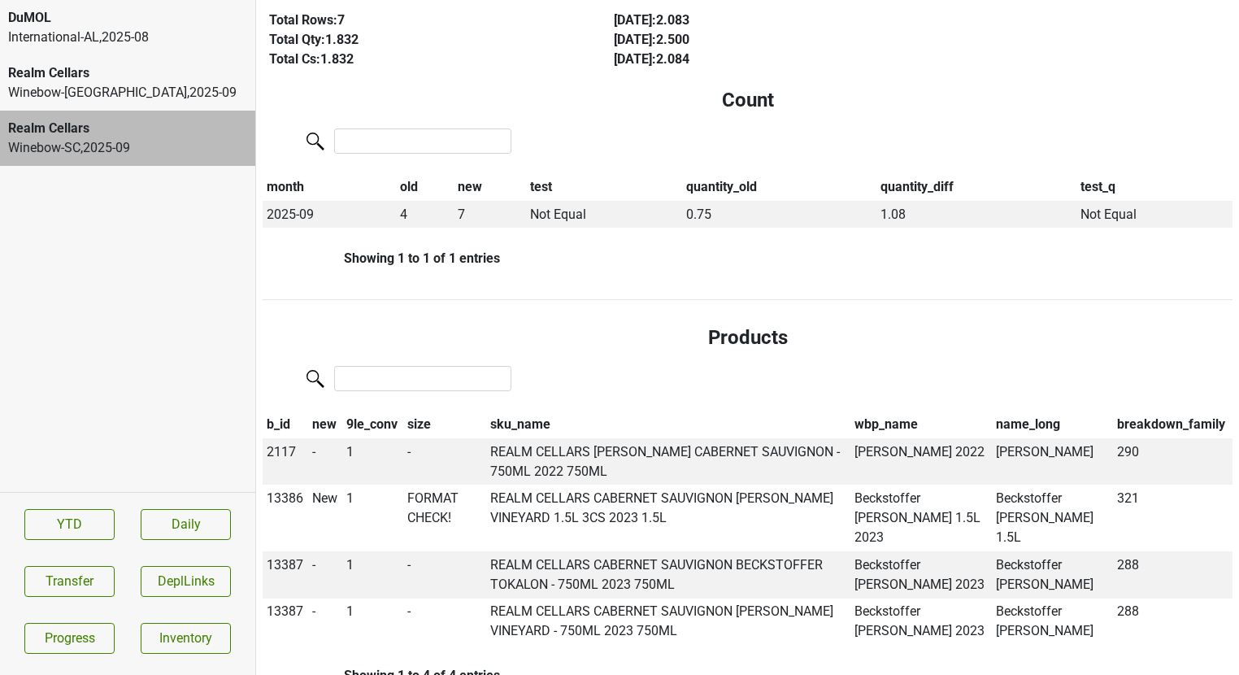
scroll to position [212, 0]
click at [293, 556] on span "13387" at bounding box center [285, 563] width 37 height 15
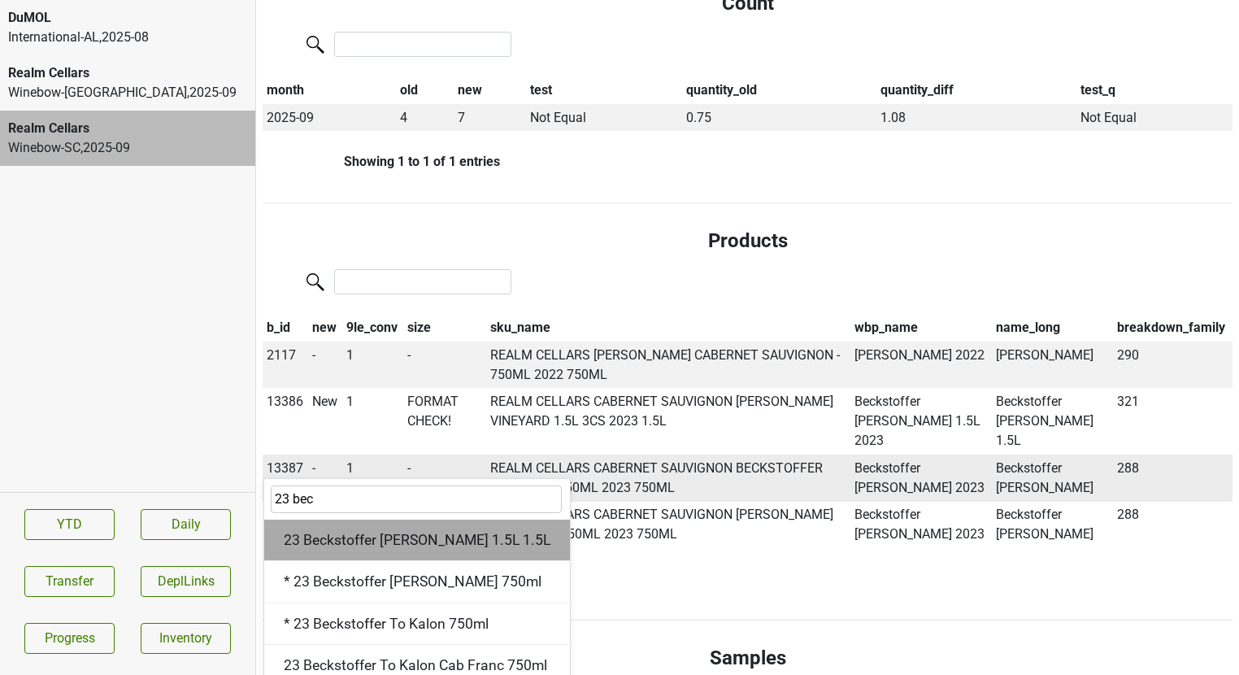
scroll to position [318, 0]
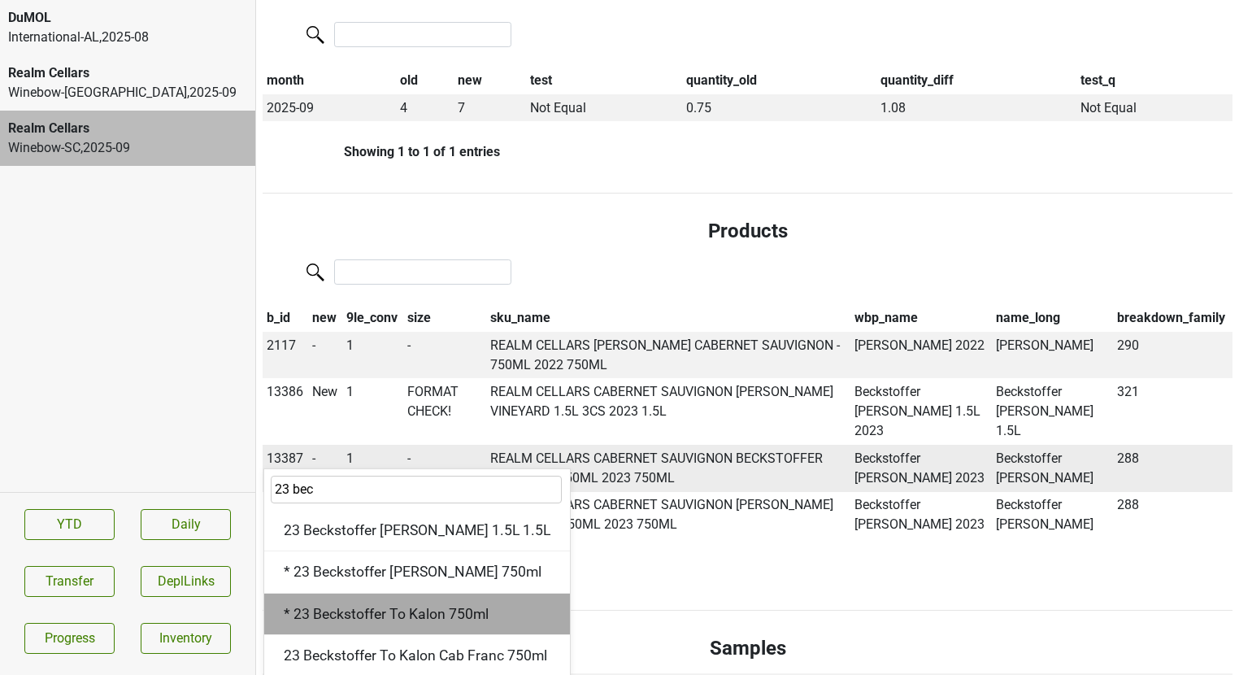
type input "23 bec"
click at [322, 594] on div "* 23 Beckstoffer To Kalon 750ml" at bounding box center [417, 614] width 306 height 41
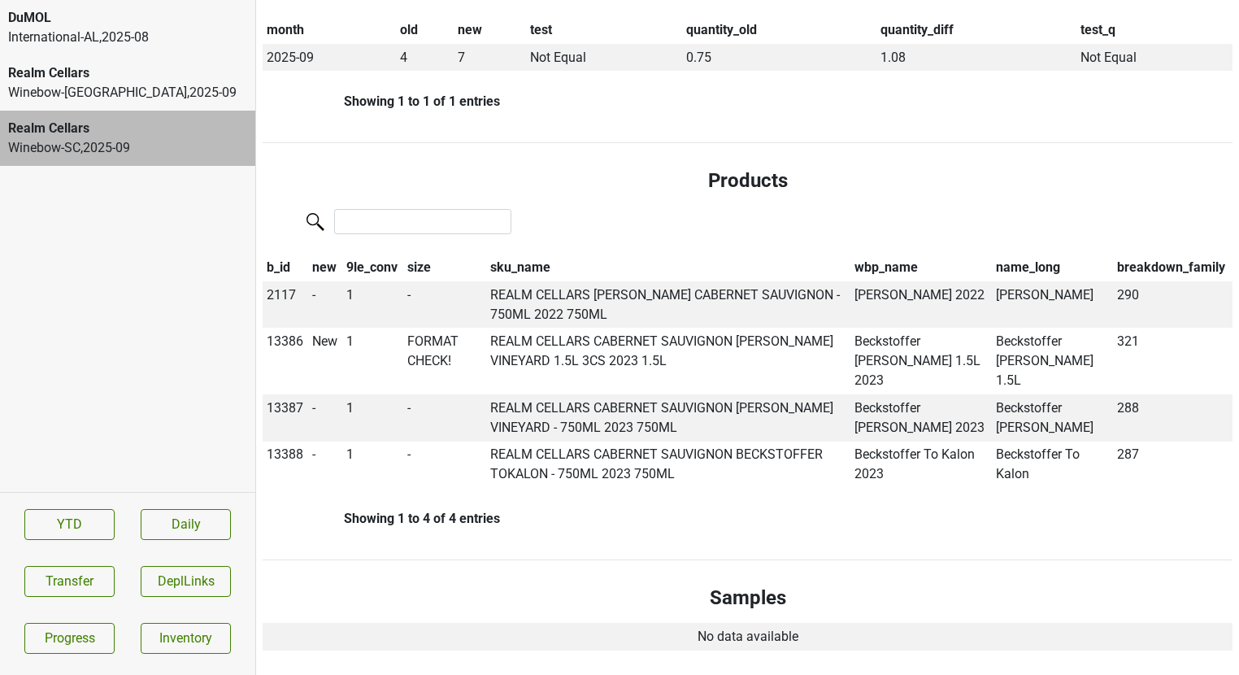
scroll to position [0, 0]
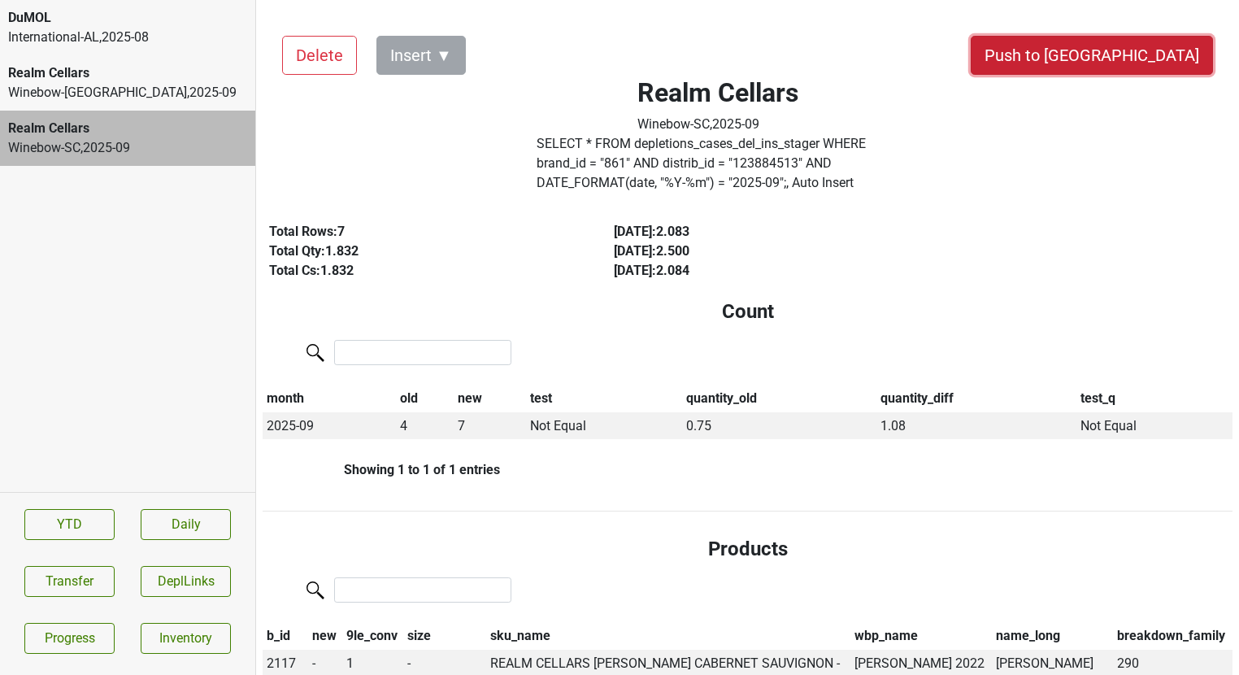
click at [1133, 52] on button "Push to [GEOGRAPHIC_DATA]" at bounding box center [1092, 55] width 242 height 39
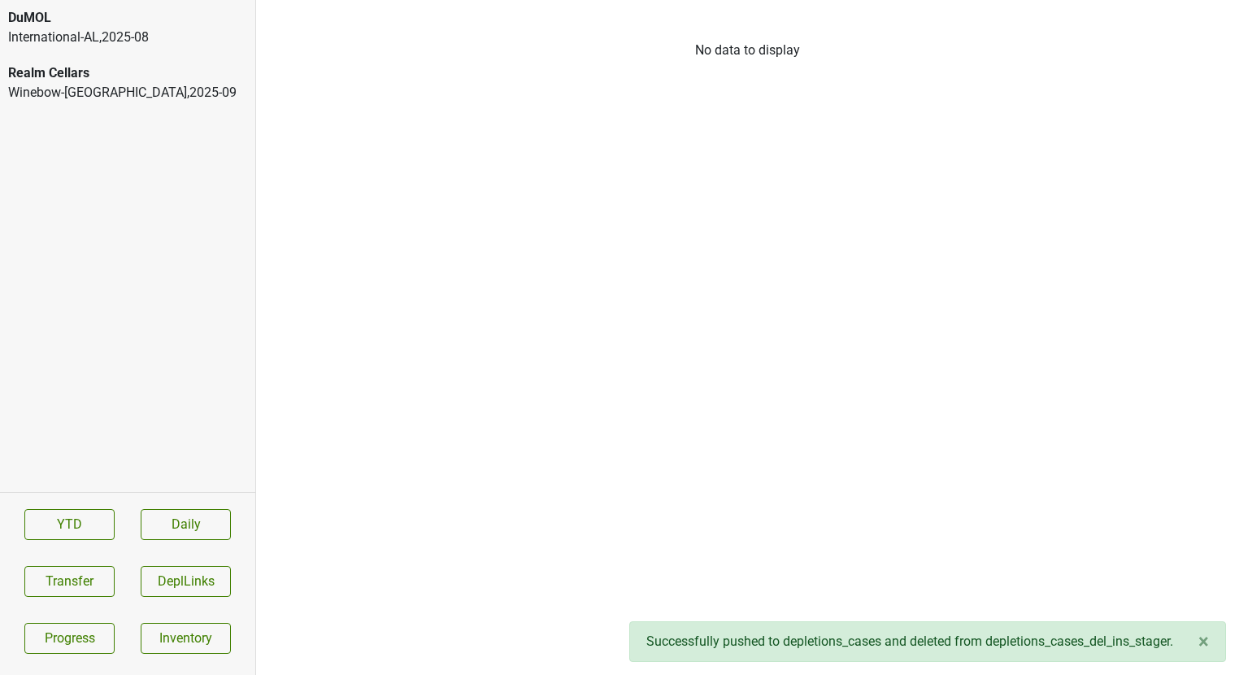
click at [72, 33] on div "International-AL , 2025 - 08" at bounding box center [127, 38] width 239 height 20
